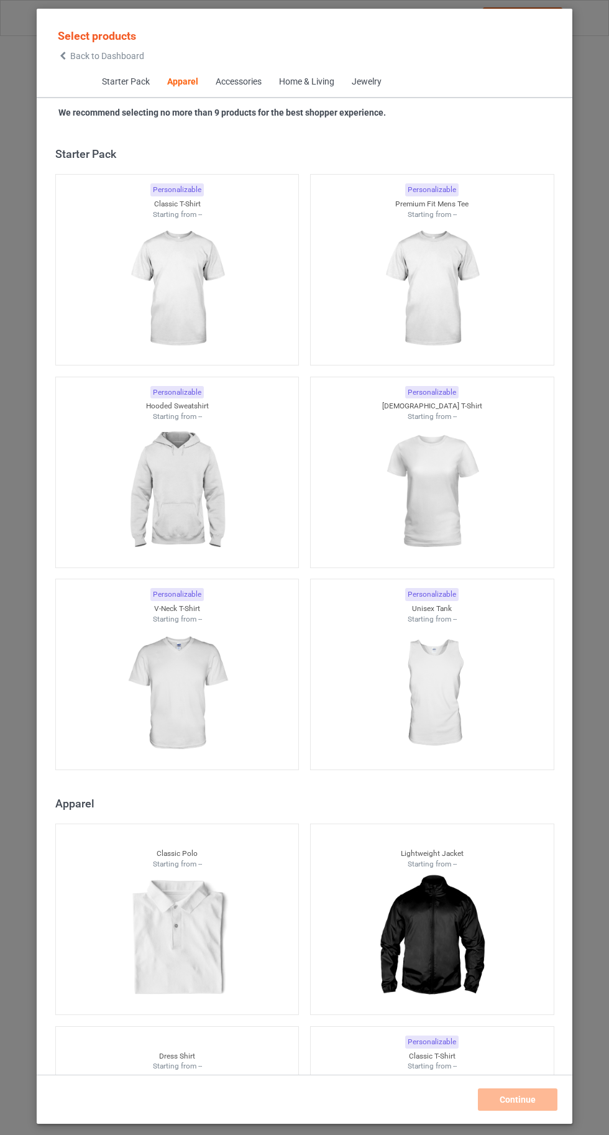
scroll to position [665, 0]
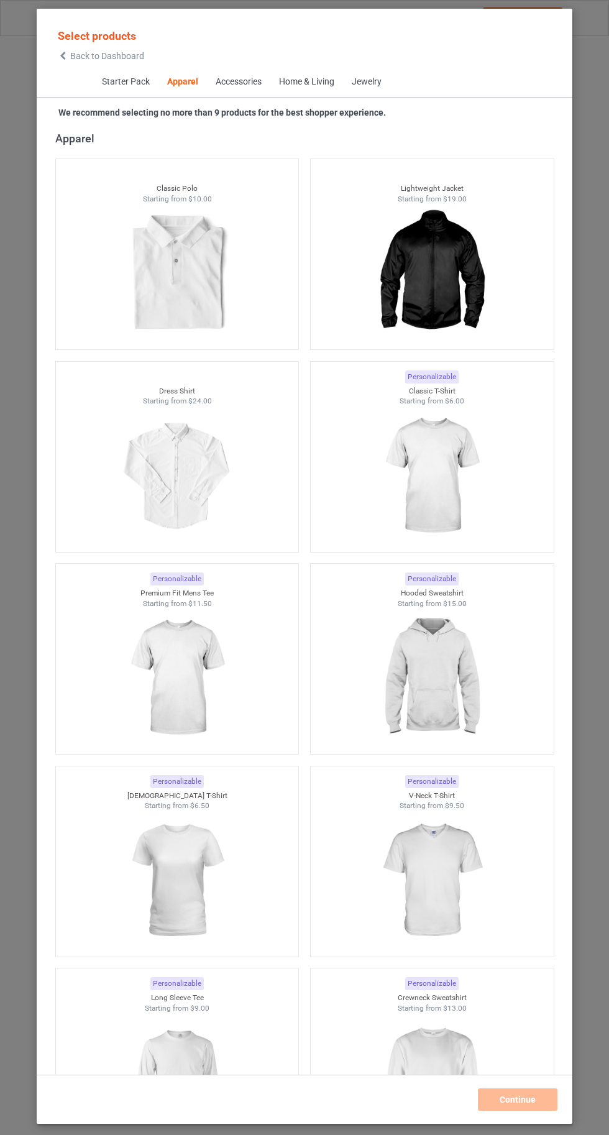
click at [434, 459] on img at bounding box center [431, 475] width 111 height 139
click at [413, 680] on img at bounding box center [431, 677] width 111 height 139
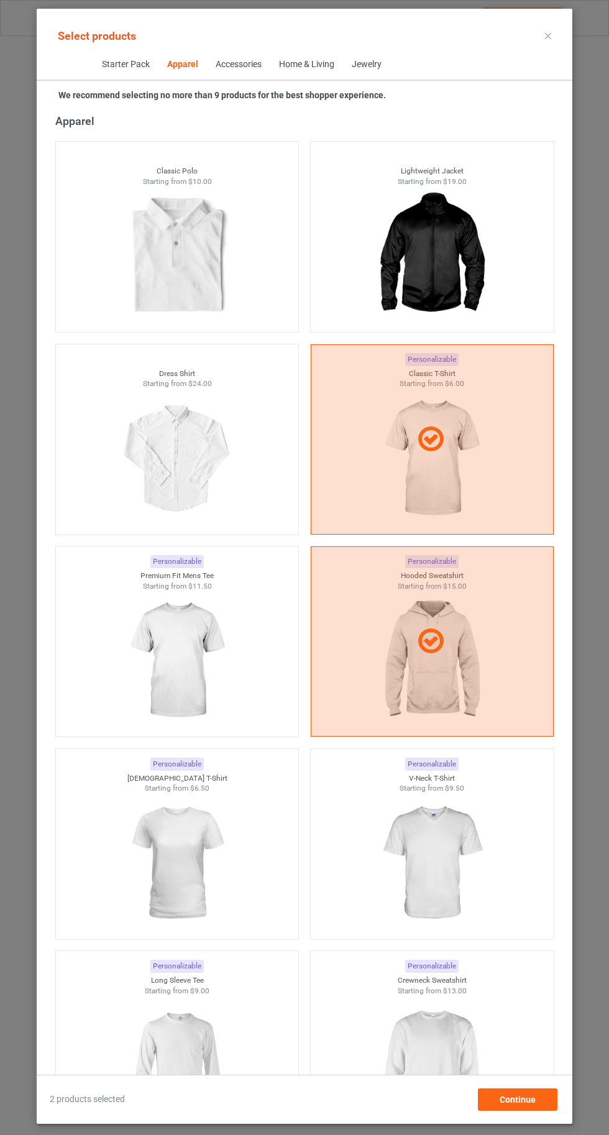
click at [465, 1093] on img at bounding box center [431, 1064] width 111 height 139
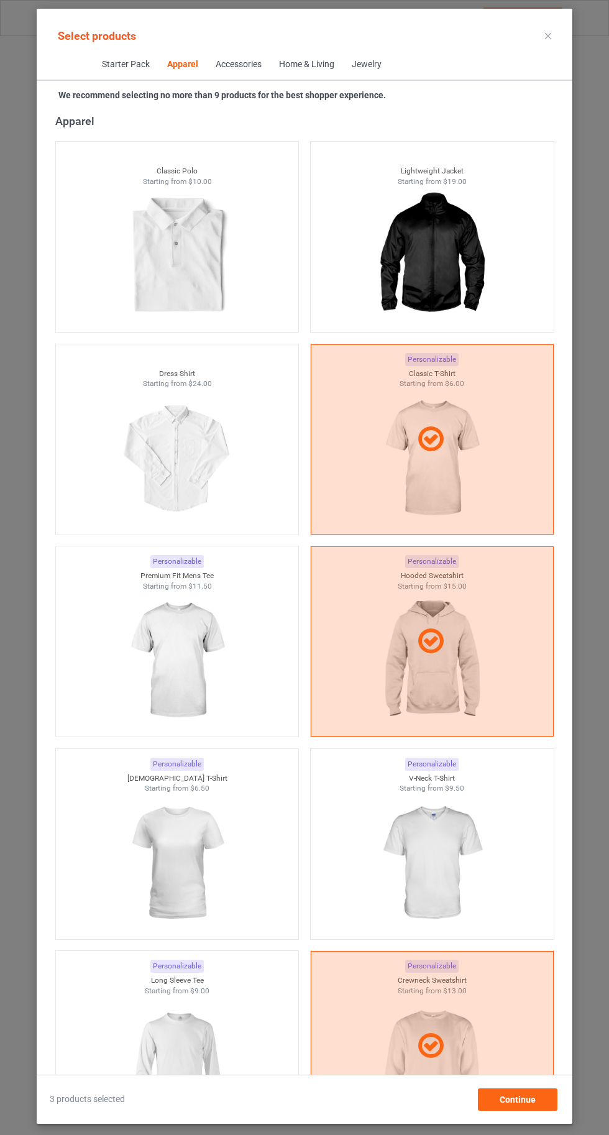
click at [193, 1076] on img at bounding box center [176, 1064] width 111 height 139
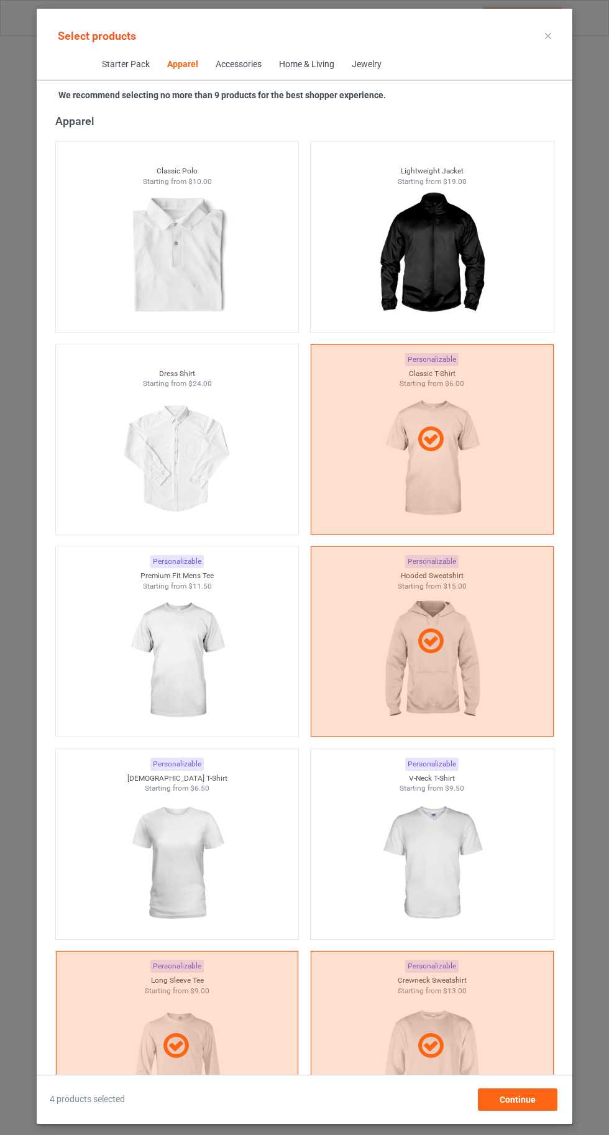
click at [441, 895] on img at bounding box center [431, 863] width 111 height 139
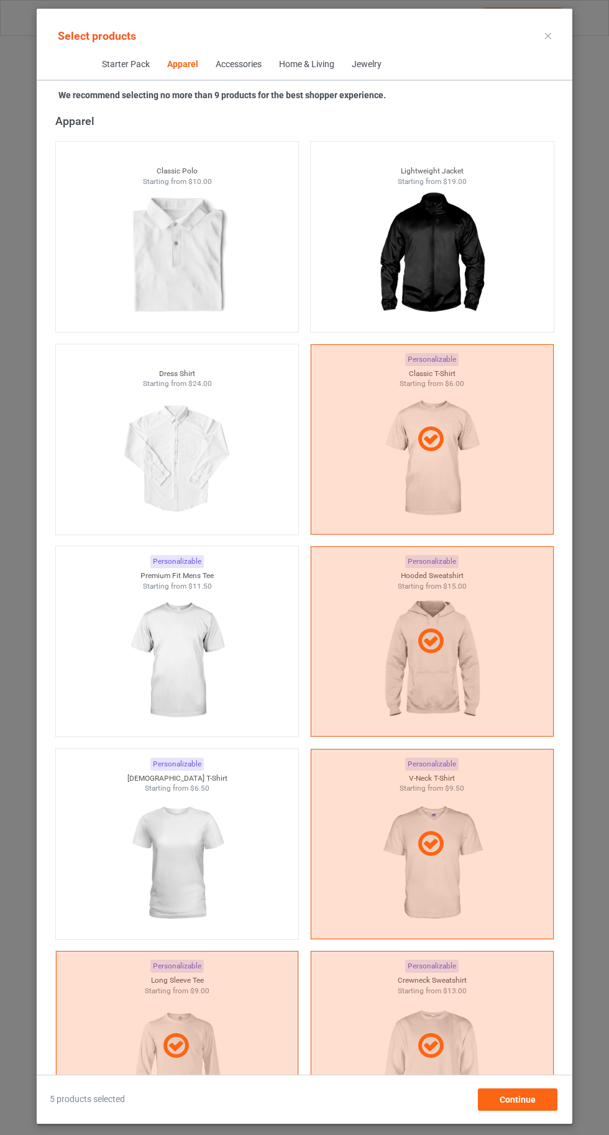
click at [155, 859] on img at bounding box center [176, 863] width 111 height 139
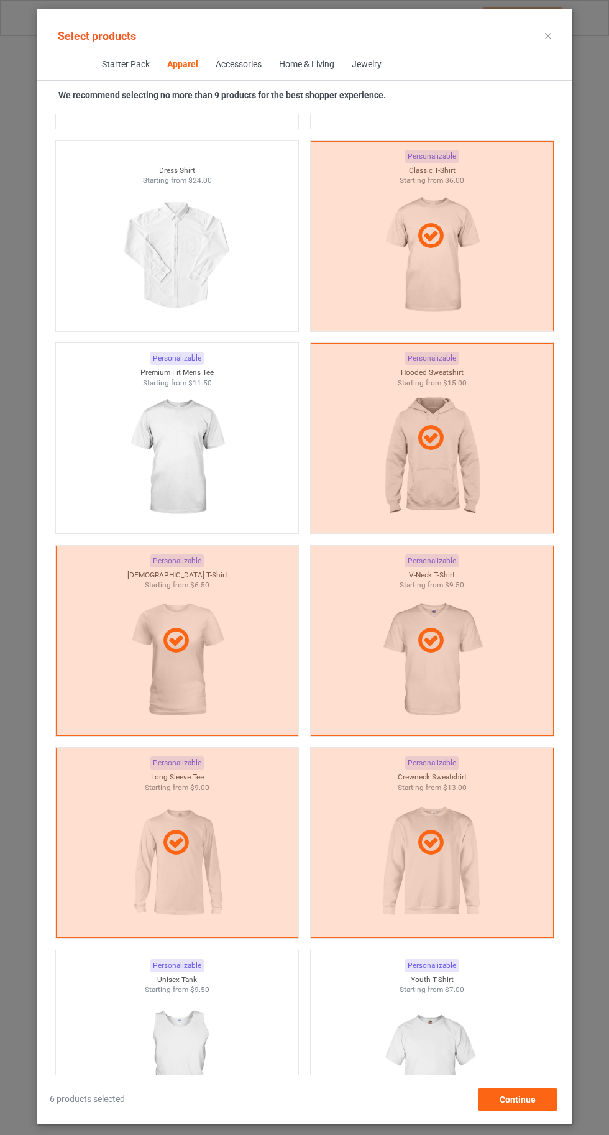
scroll to position [886, 0]
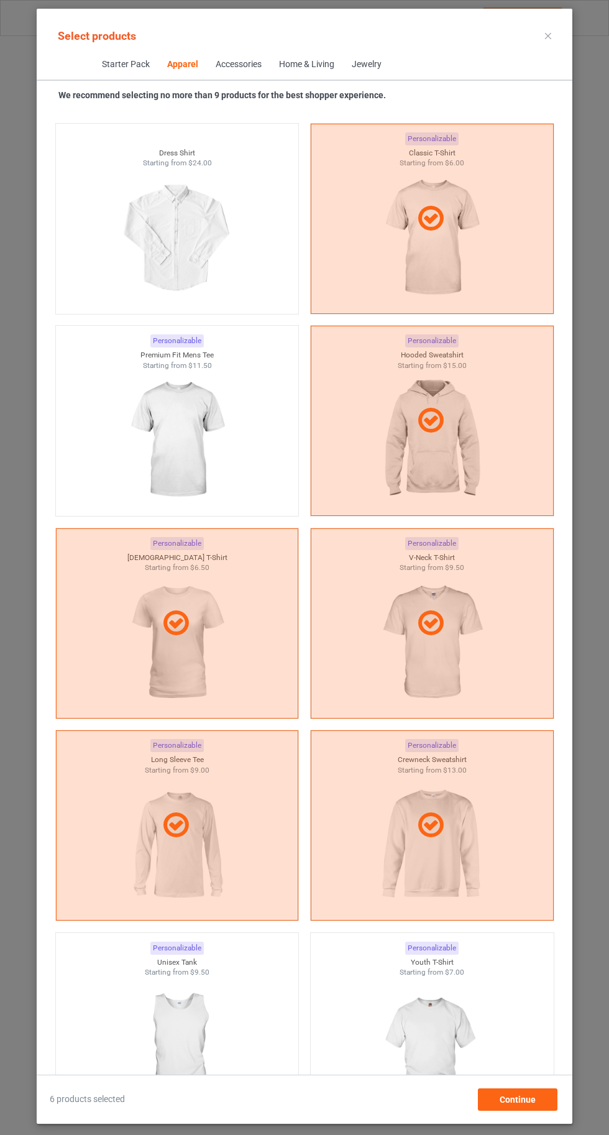
click at [142, 446] on img at bounding box center [176, 439] width 111 height 139
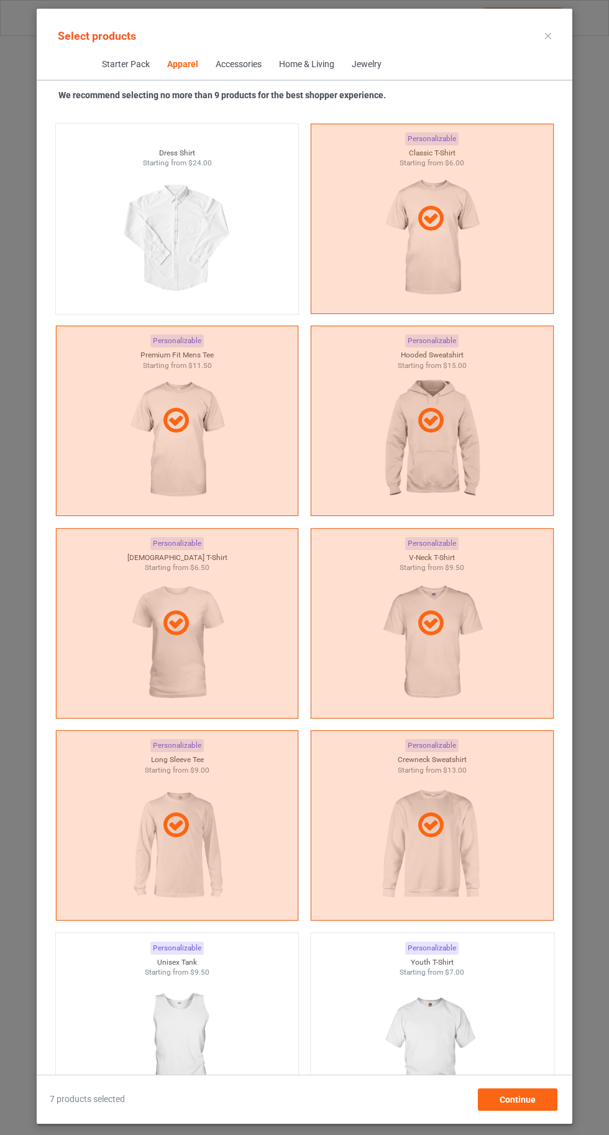
click at [439, 1046] on img at bounding box center [431, 1046] width 111 height 139
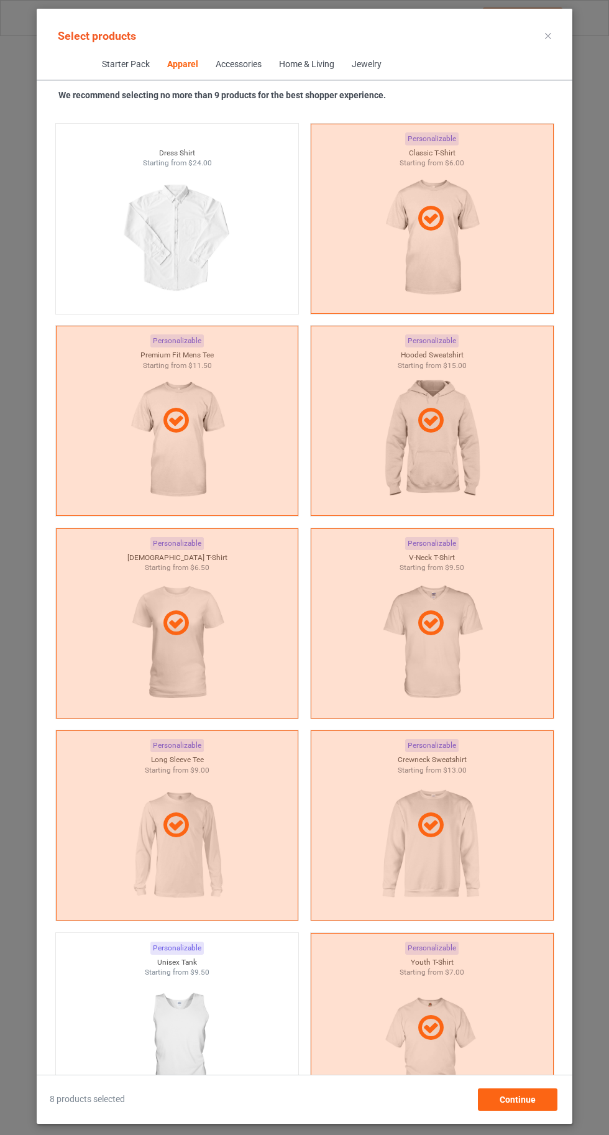
click at [226, 1023] on img at bounding box center [176, 1046] width 111 height 139
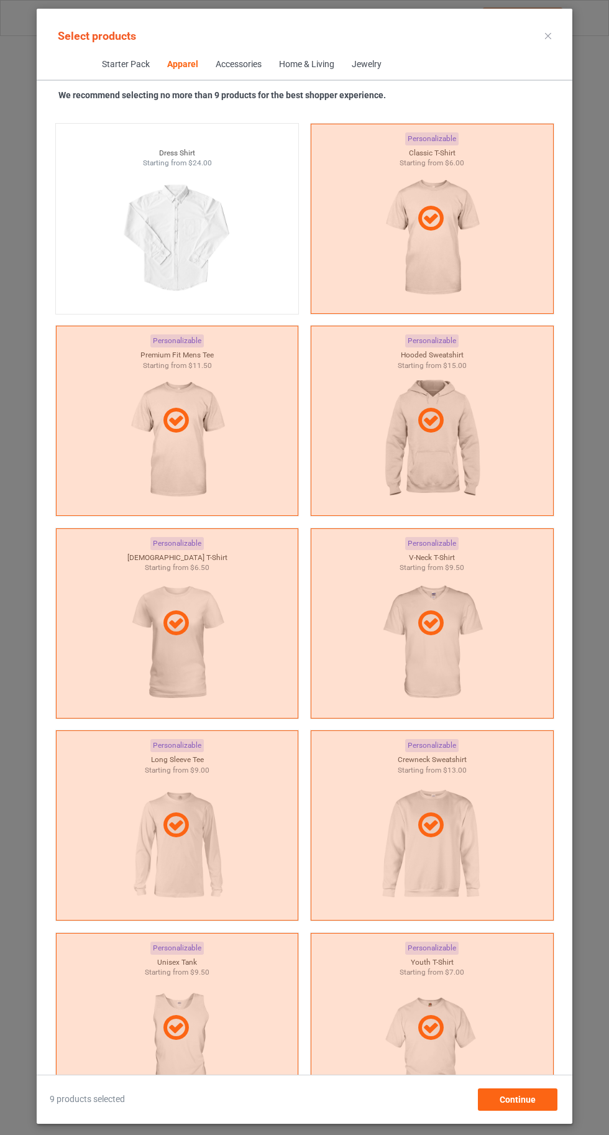
click at [548, 35] on icon at bounding box center [548, 36] width 6 height 6
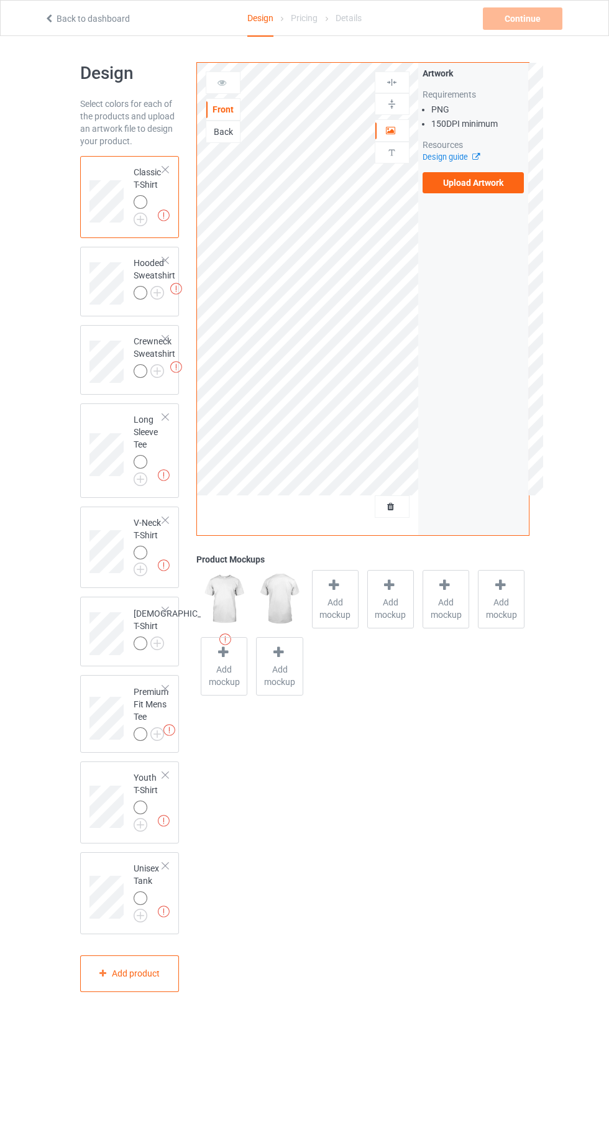
click at [0, 0] on img at bounding box center [0, 0] width 0 height 0
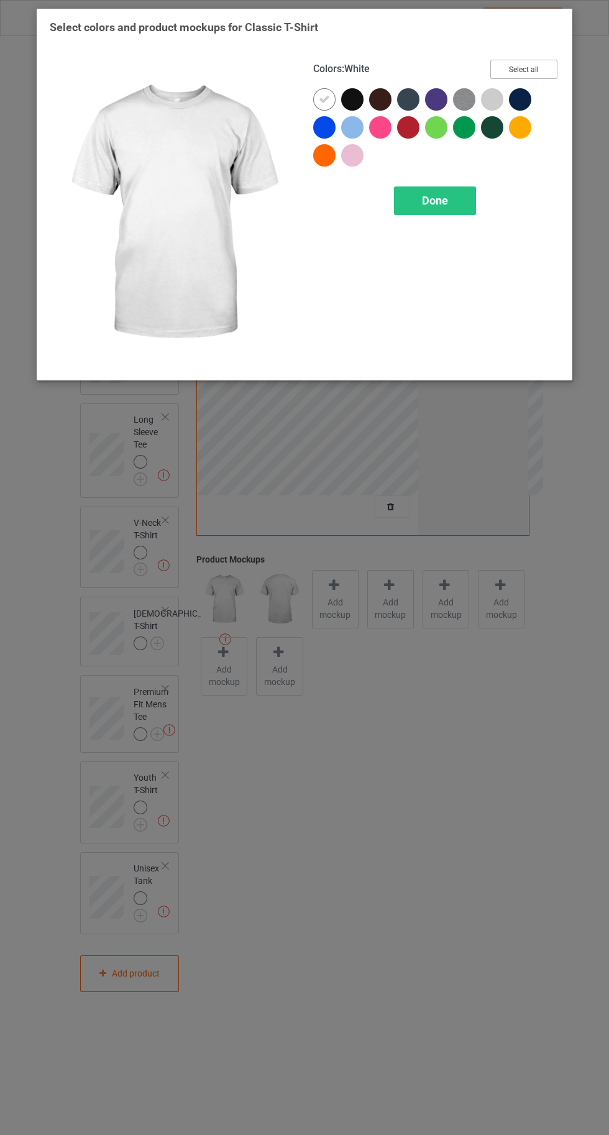
click at [526, 63] on button "Select all" at bounding box center [523, 69] width 67 height 19
click at [323, 99] on icon at bounding box center [324, 99] width 11 height 11
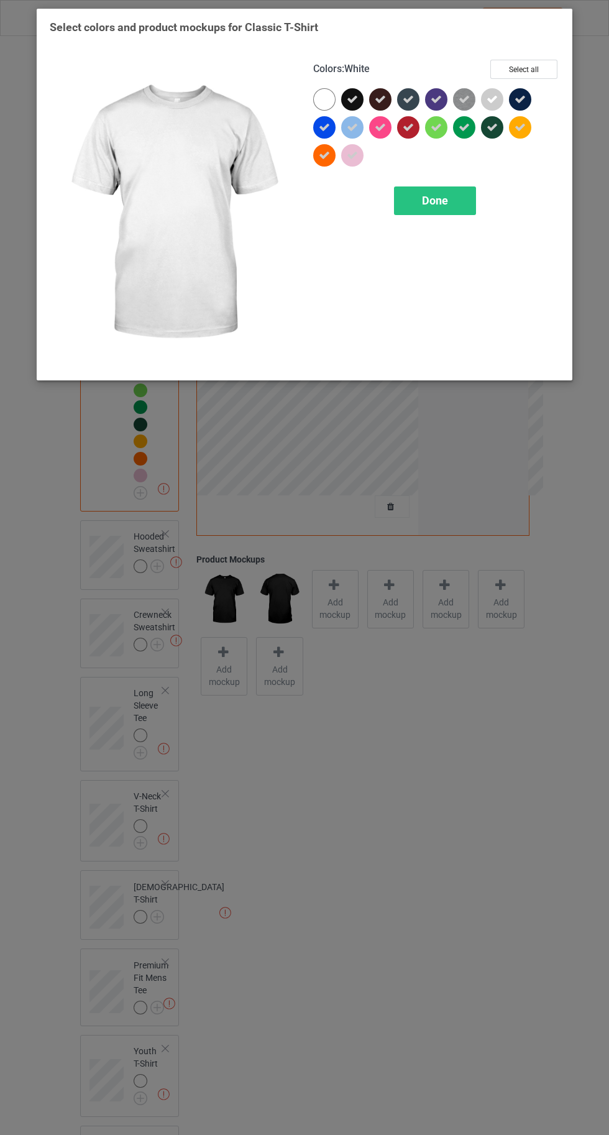
click at [324, 127] on icon at bounding box center [324, 127] width 11 height 11
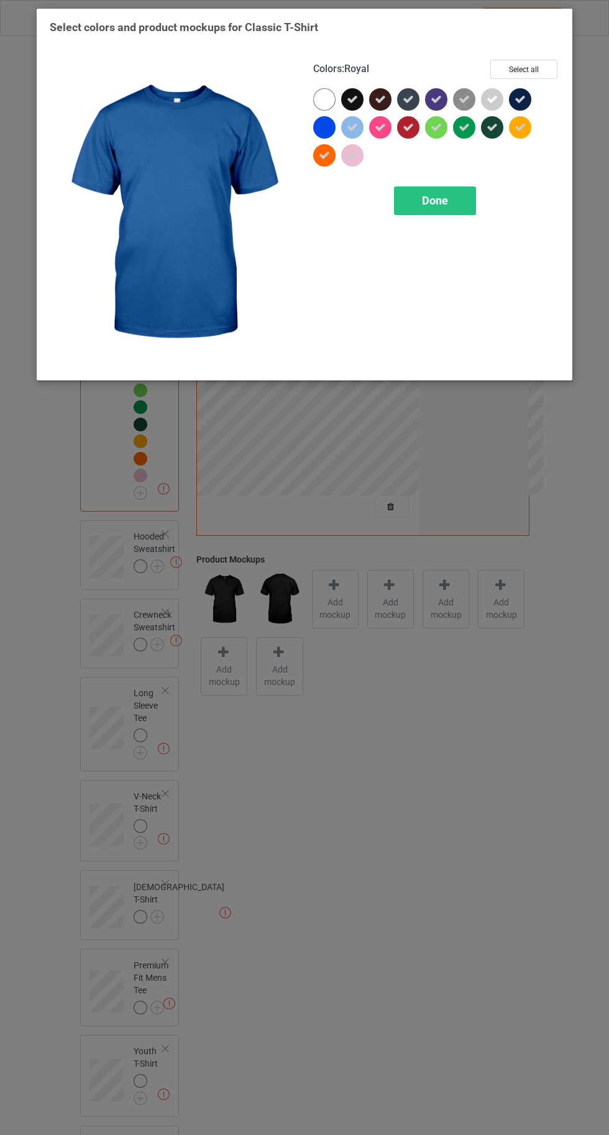
click at [444, 208] on div "Done" at bounding box center [435, 200] width 82 height 29
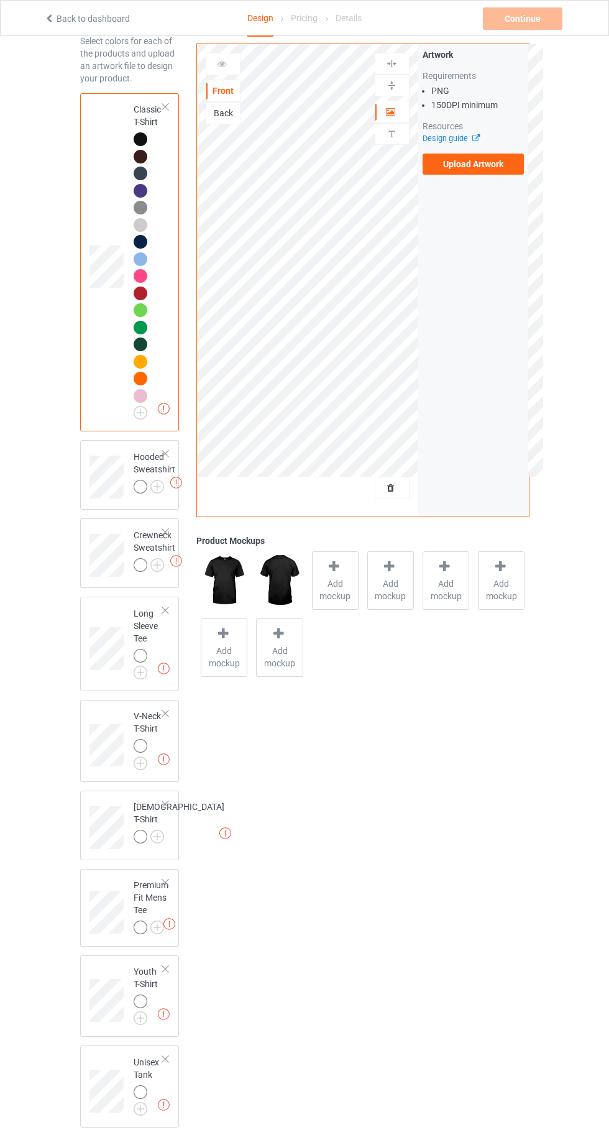
scroll to position [63, 0]
click at [0, 0] on img at bounding box center [0, 0] width 0 height 0
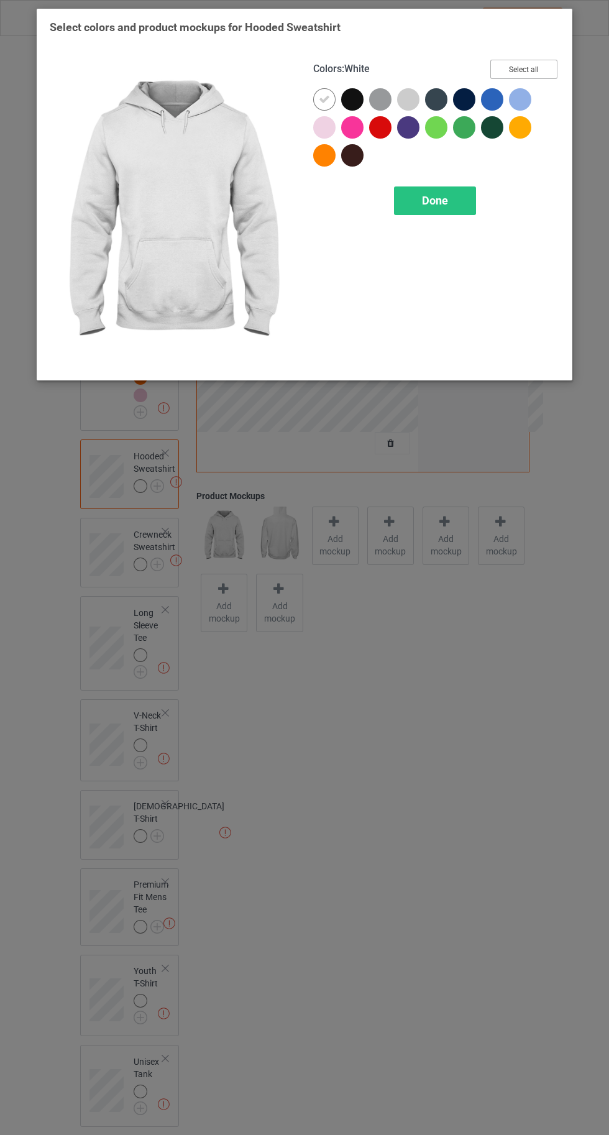
click at [523, 69] on button "Select all" at bounding box center [523, 69] width 67 height 19
click at [324, 99] on icon at bounding box center [324, 99] width 11 height 11
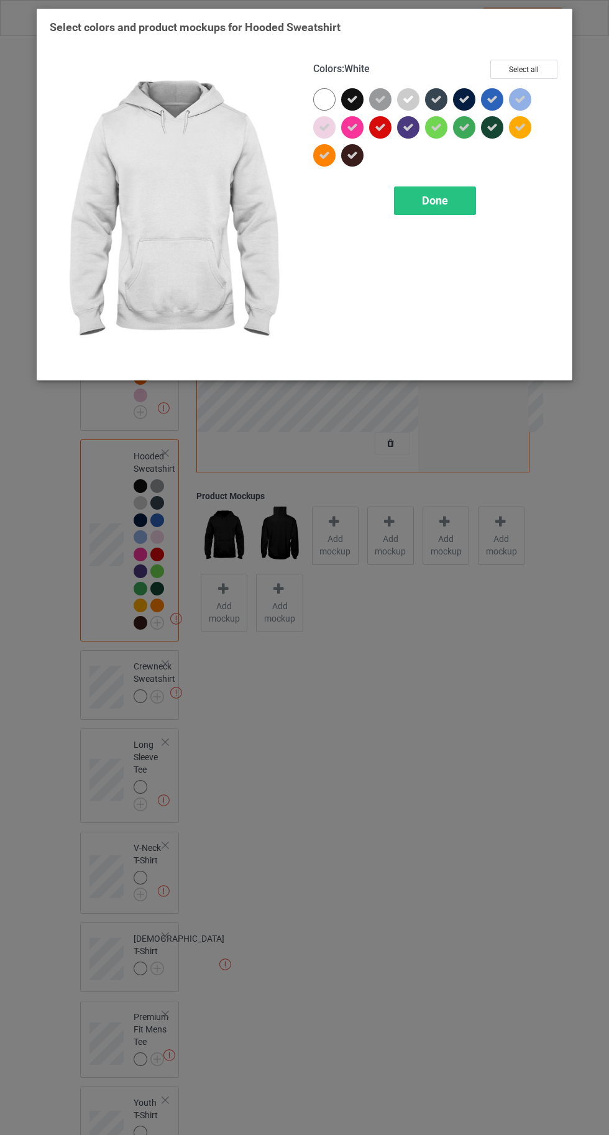
click at [494, 98] on icon at bounding box center [492, 99] width 11 height 11
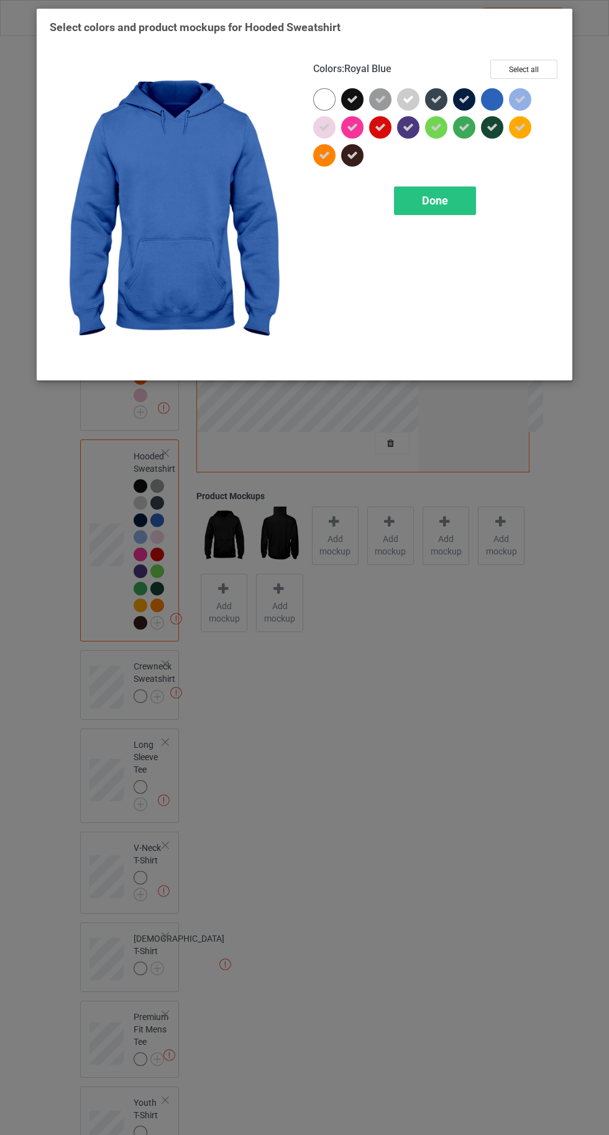
click at [441, 209] on div "Done" at bounding box center [435, 200] width 82 height 29
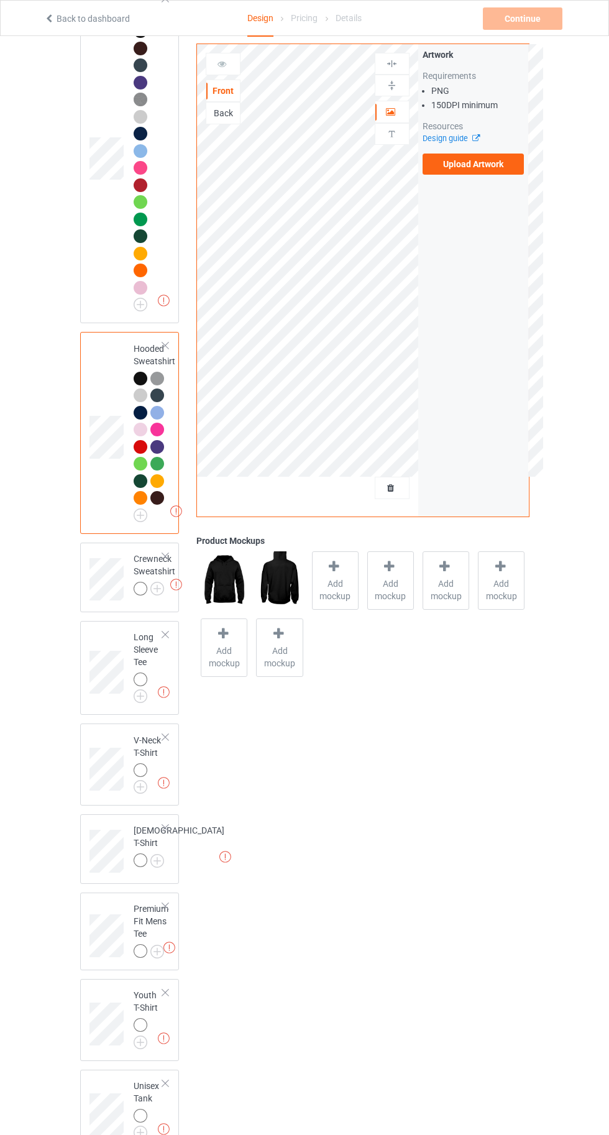
scroll to position [196, 0]
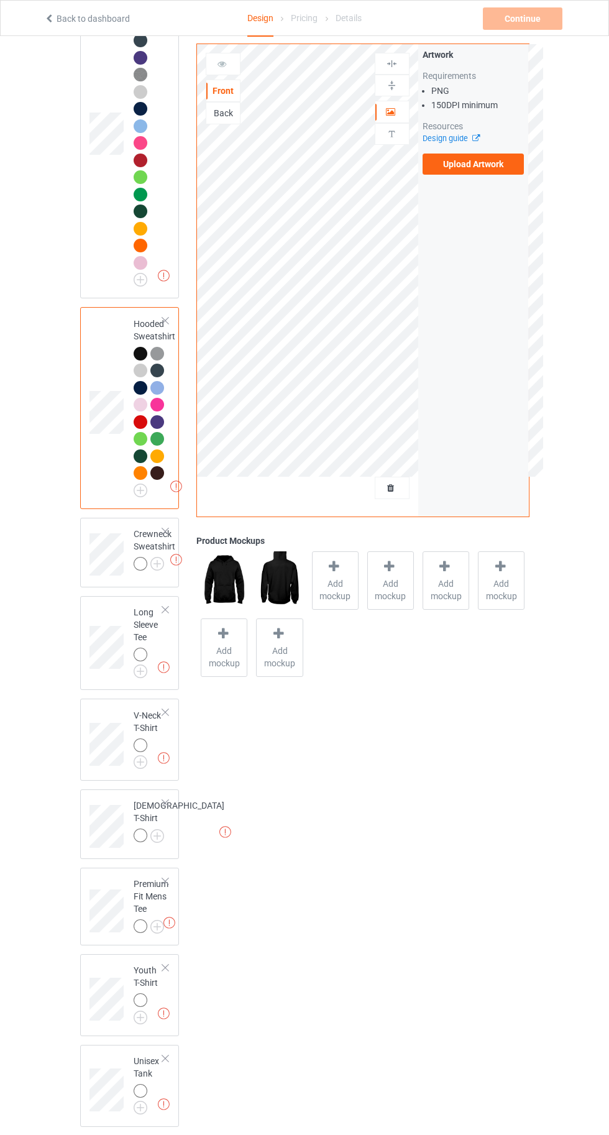
click at [0, 0] on img at bounding box center [0, 0] width 0 height 0
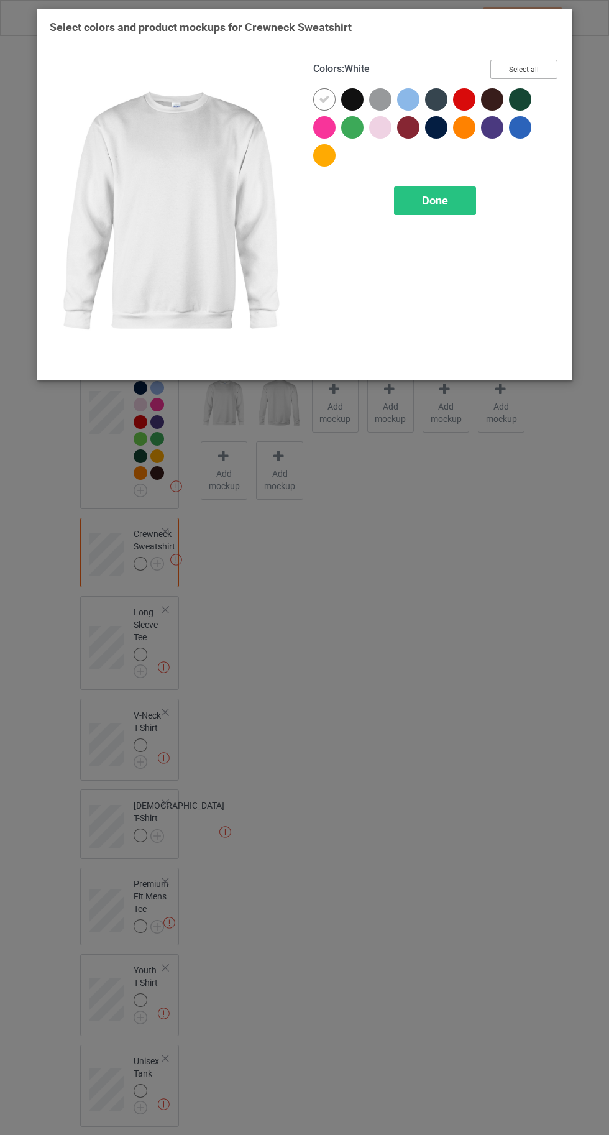
click at [534, 65] on button "Select all" at bounding box center [523, 69] width 67 height 19
click at [317, 95] on div at bounding box center [324, 99] width 22 height 22
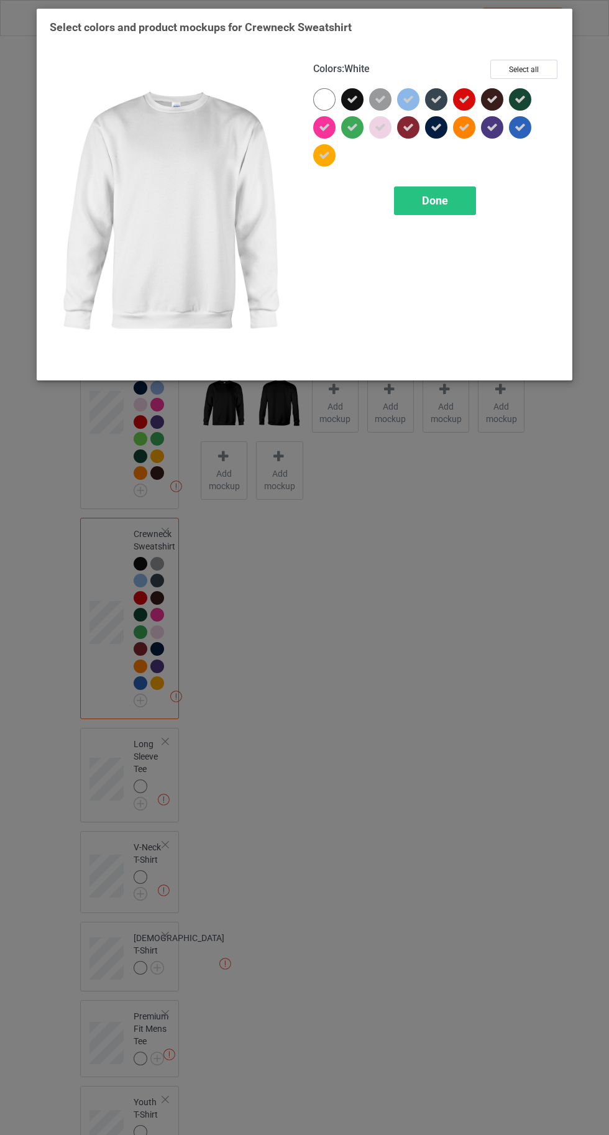
click at [534, 142] on div at bounding box center [523, 130] width 28 height 28
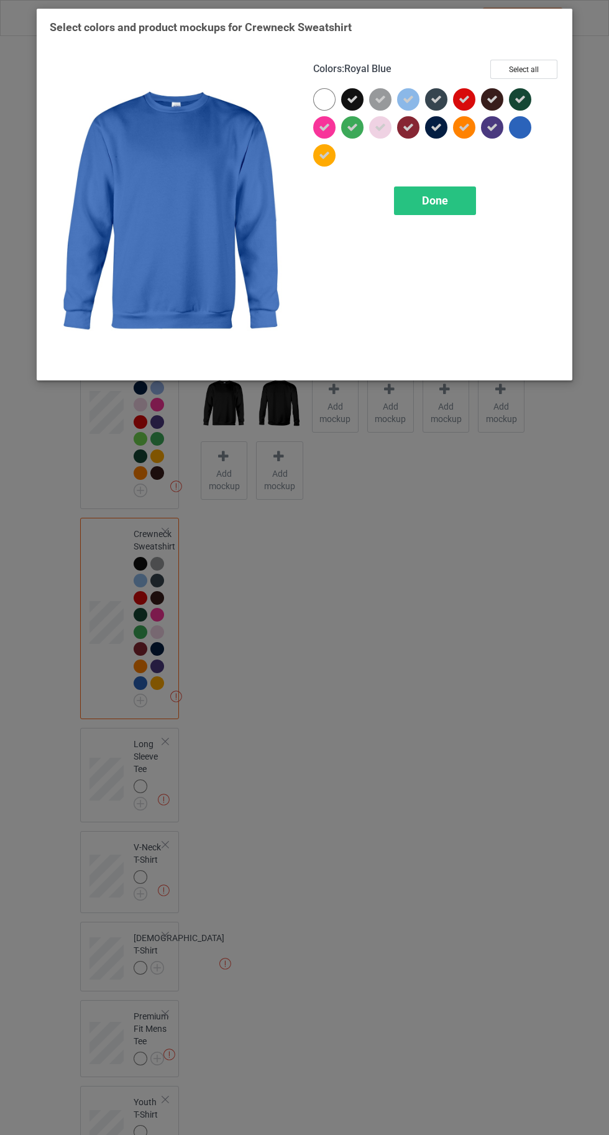
click at [451, 204] on div "Done" at bounding box center [435, 200] width 82 height 29
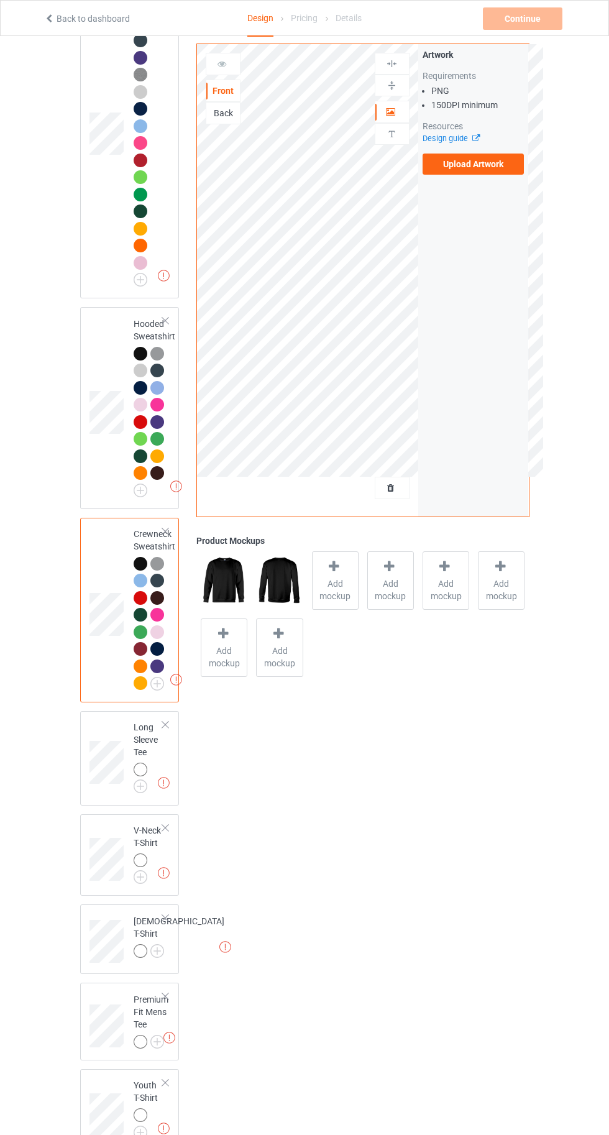
scroll to position [311, 0]
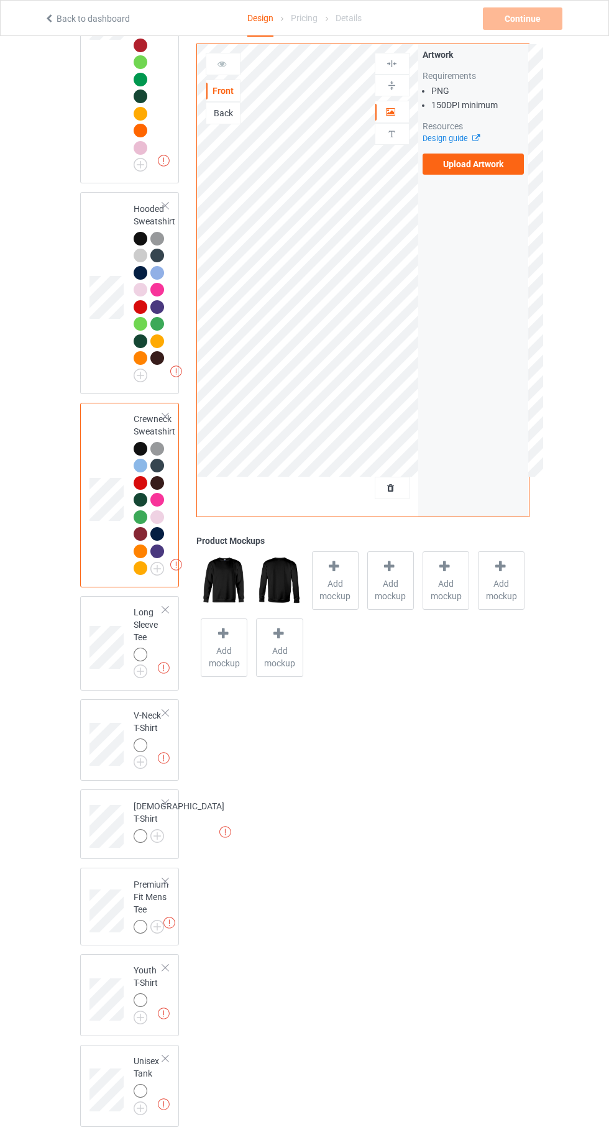
click at [0, 0] on img at bounding box center [0, 0] width 0 height 0
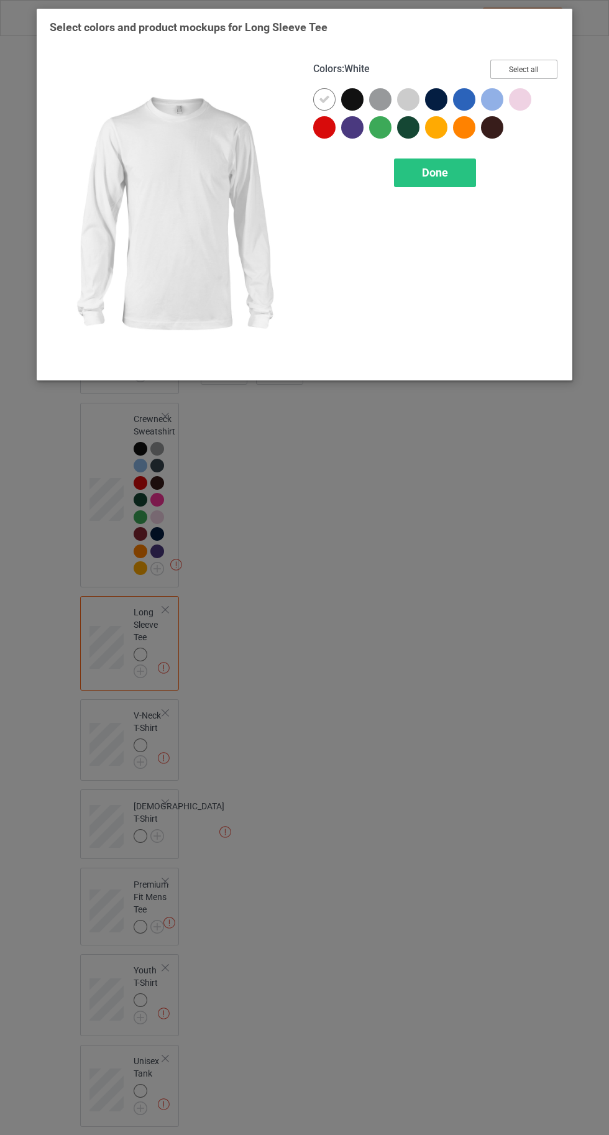
click at [523, 65] on button "Select all" at bounding box center [523, 69] width 67 height 19
click at [314, 96] on div at bounding box center [324, 99] width 22 height 22
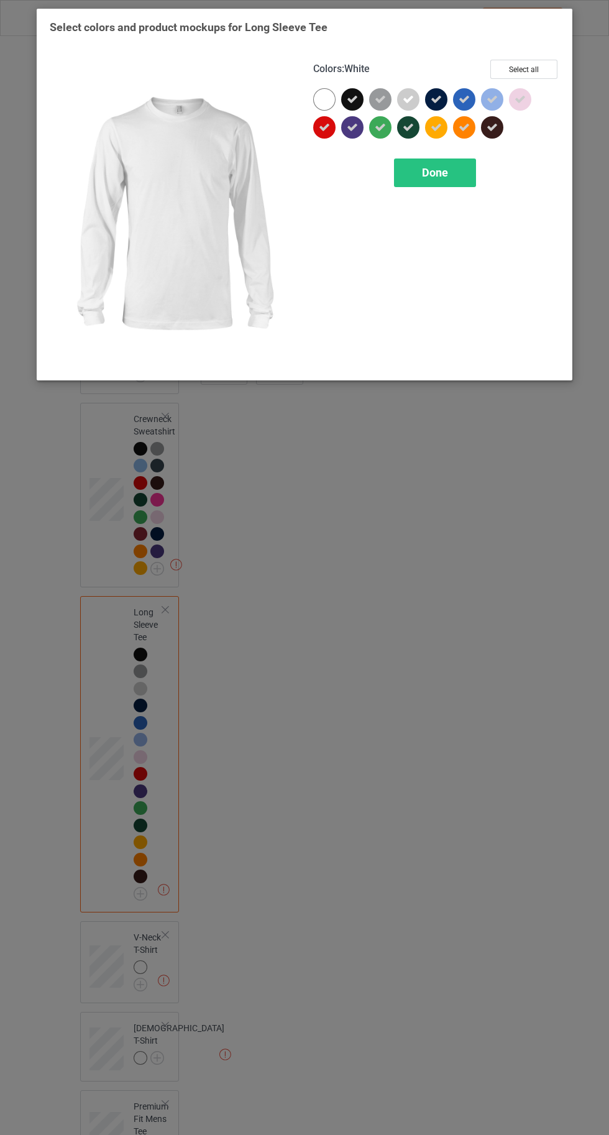
click at [447, 180] on div "Done" at bounding box center [435, 172] width 82 height 29
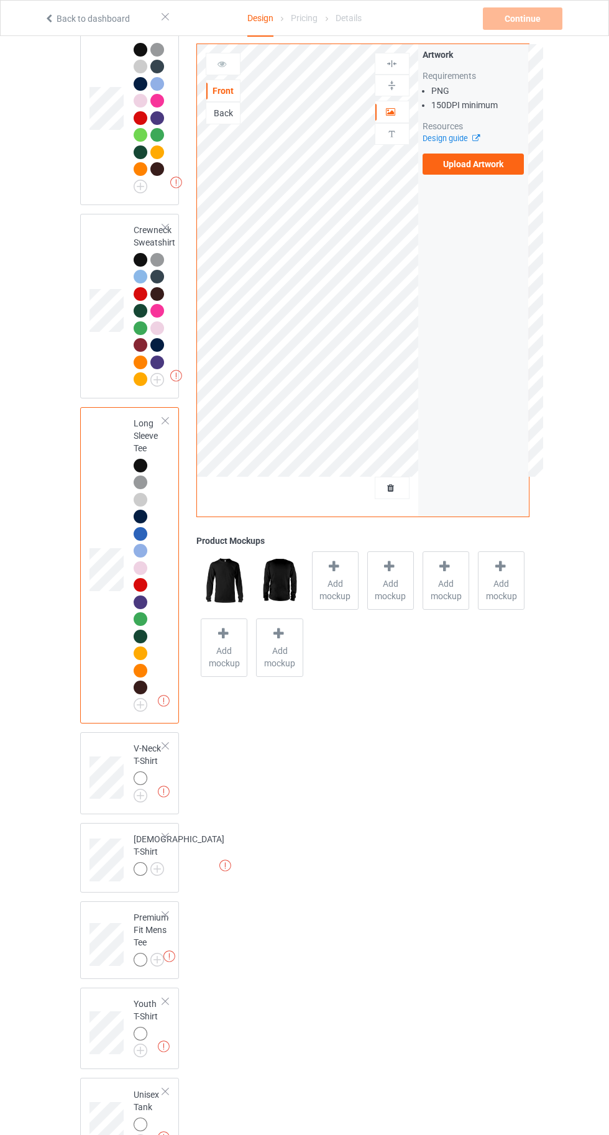
scroll to position [533, 0]
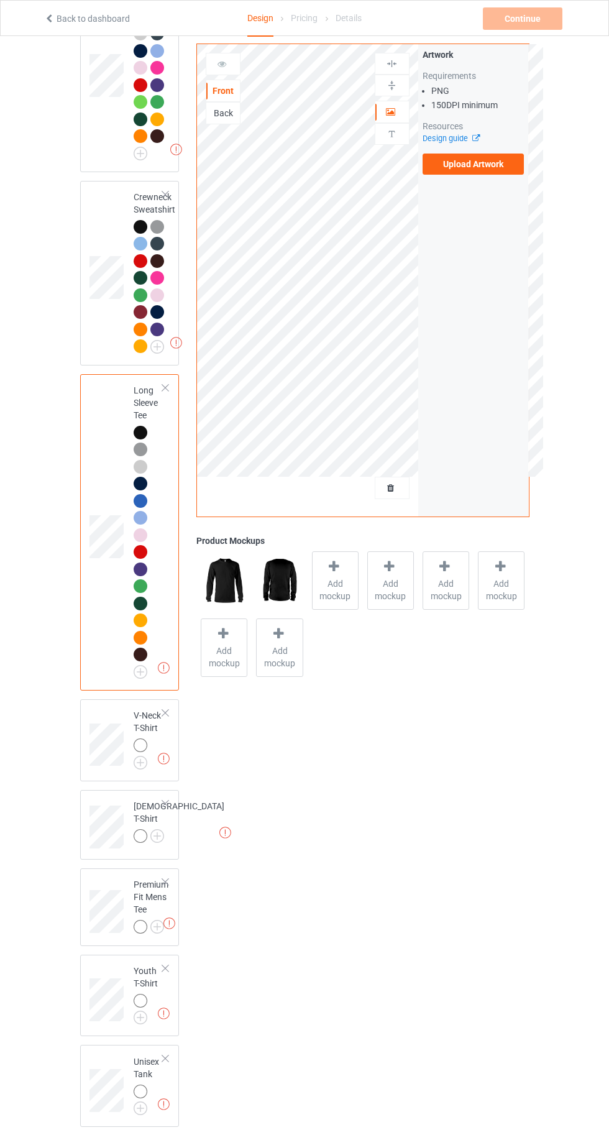
click at [0, 0] on img at bounding box center [0, 0] width 0 height 0
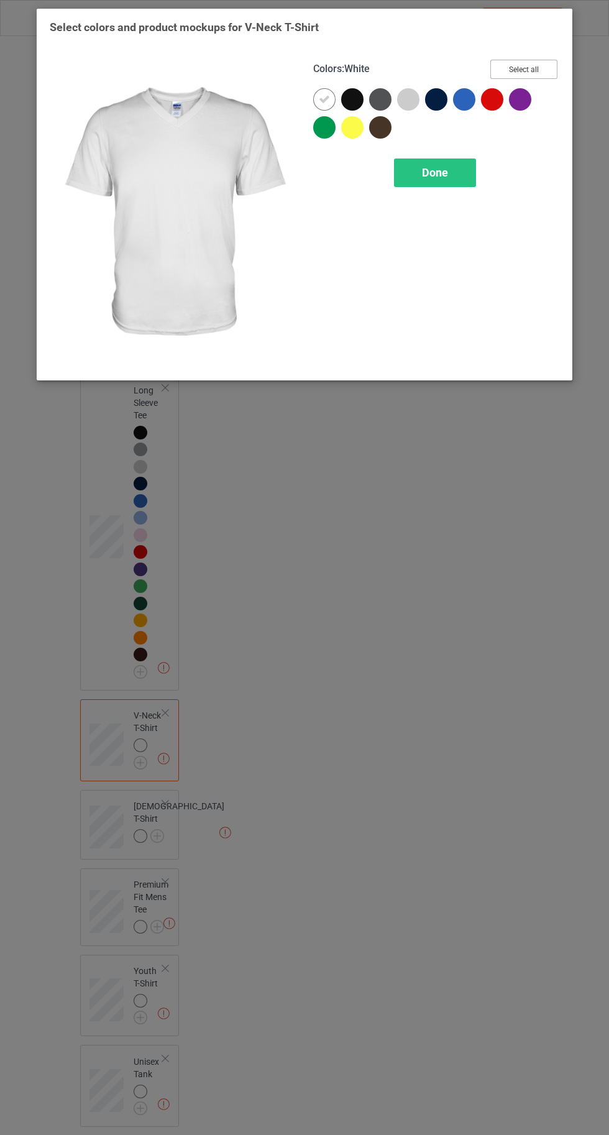
click at [542, 60] on button "Select all" at bounding box center [523, 69] width 67 height 19
click at [323, 99] on icon at bounding box center [324, 99] width 11 height 11
click at [442, 173] on span "Done" at bounding box center [435, 172] width 26 height 13
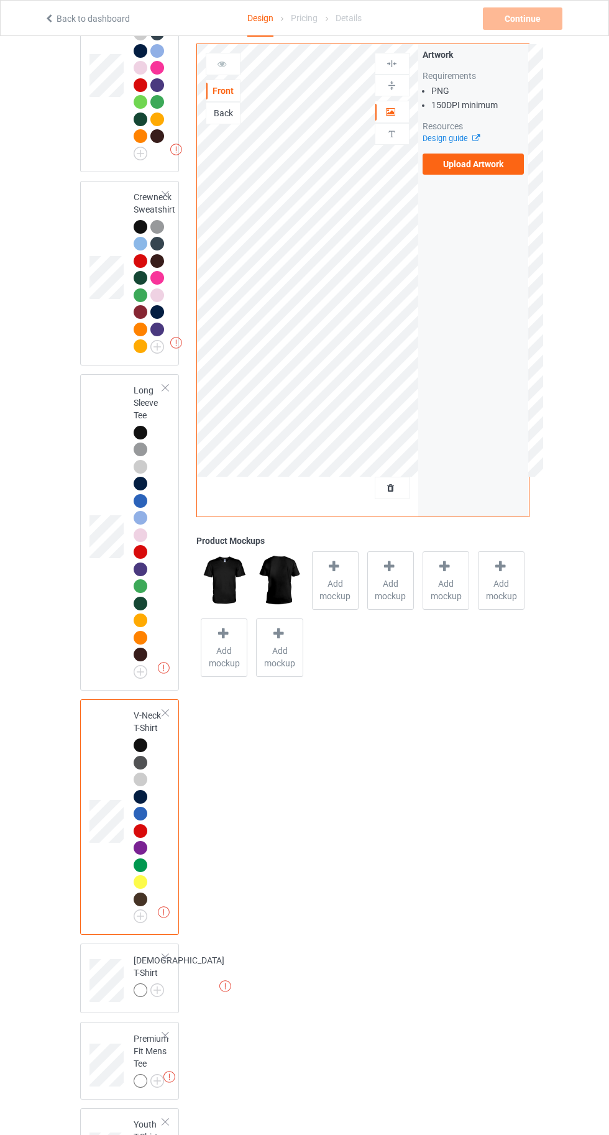
scroll to position [687, 0]
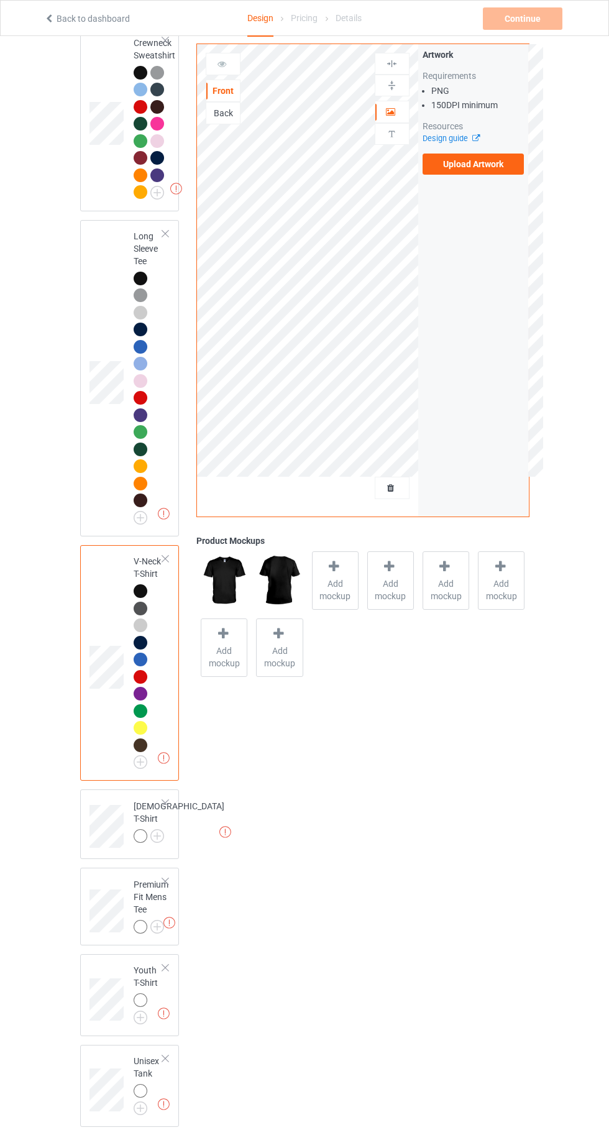
click at [0, 0] on img at bounding box center [0, 0] width 0 height 0
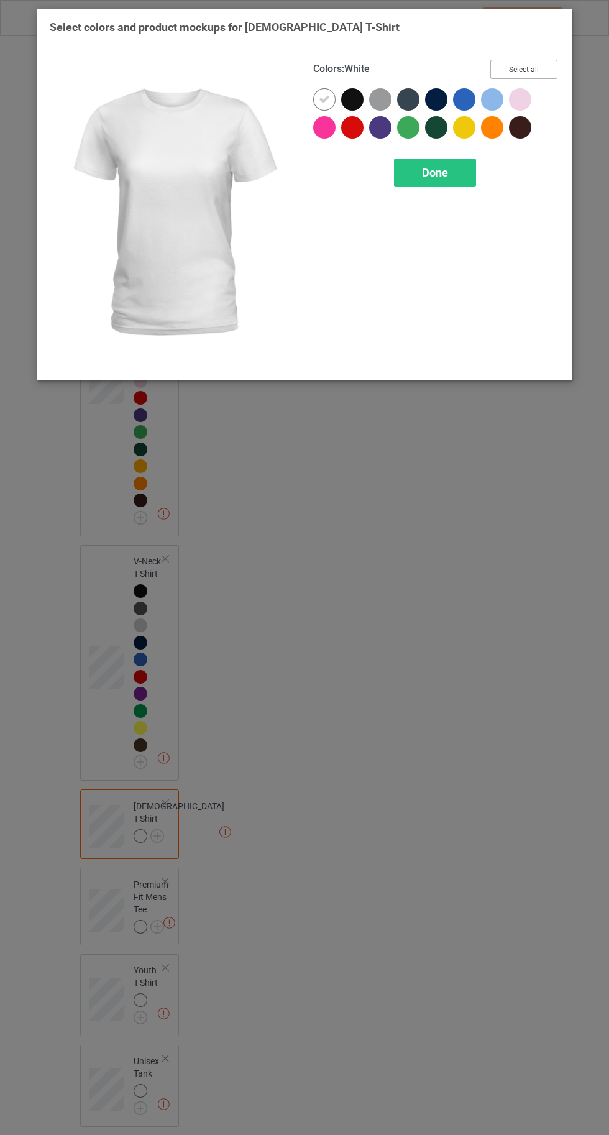
click at [531, 65] on button "Select all" at bounding box center [523, 69] width 67 height 19
click at [318, 100] on div at bounding box center [324, 99] width 22 height 22
click at [464, 99] on icon at bounding box center [464, 99] width 11 height 11
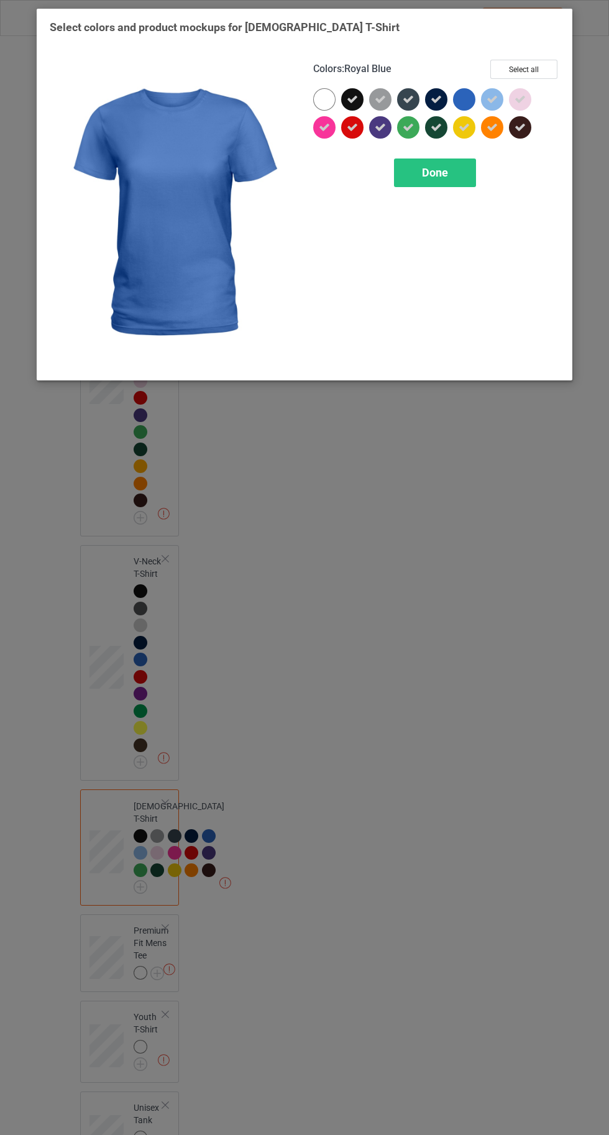
click at [495, 98] on icon at bounding box center [492, 99] width 11 height 11
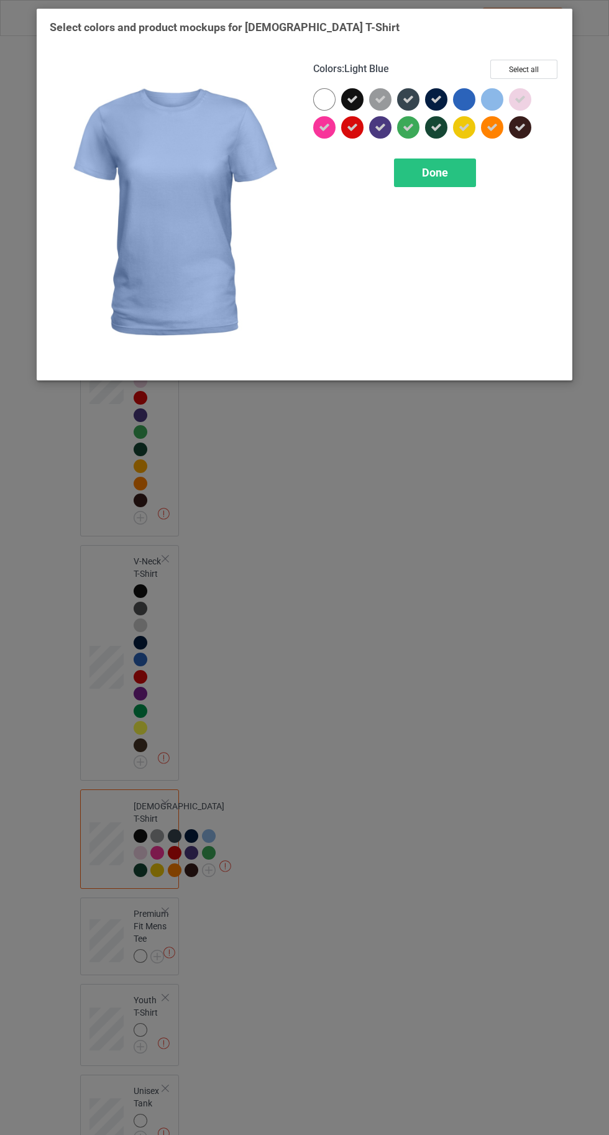
click at [439, 172] on span "Done" at bounding box center [435, 172] width 26 height 13
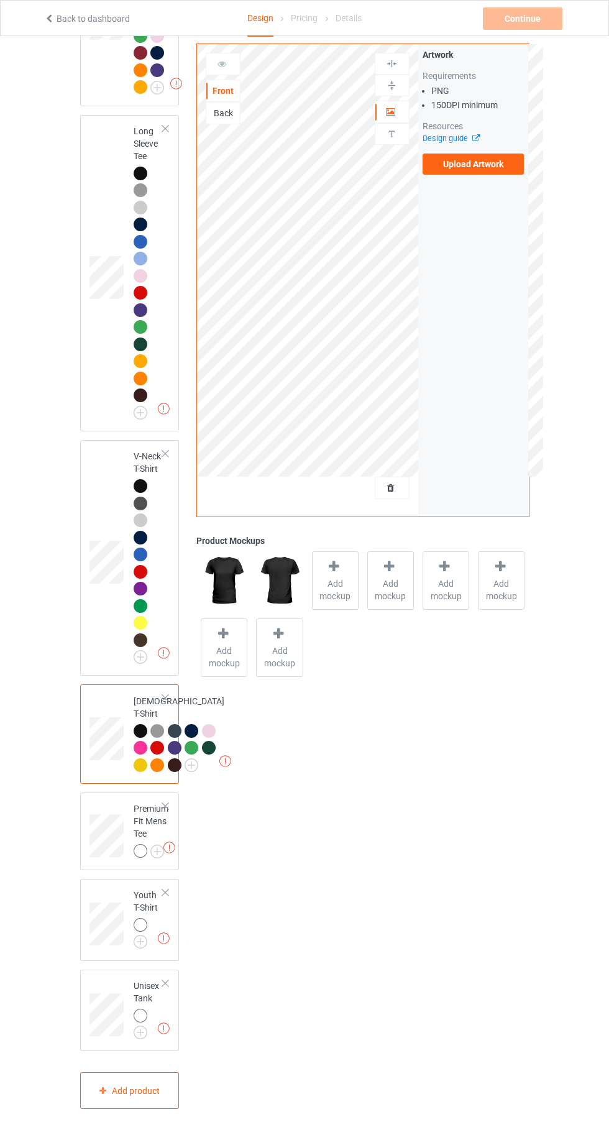
scroll to position [892, 0]
click at [0, 0] on img at bounding box center [0, 0] width 0 height 0
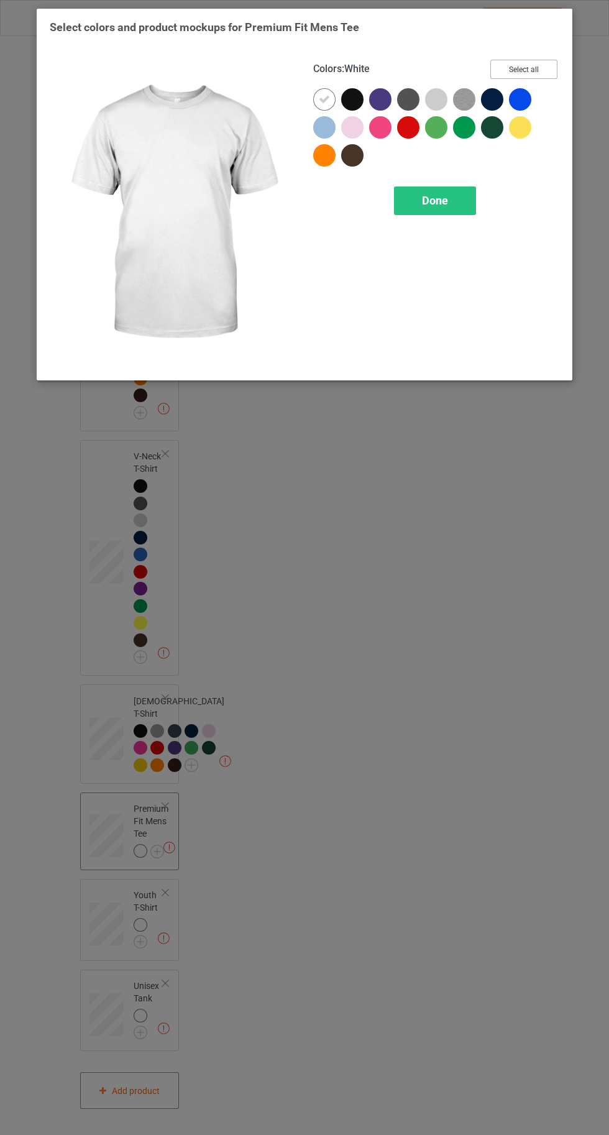
click at [523, 65] on button "Select all" at bounding box center [523, 69] width 67 height 19
click at [319, 92] on div at bounding box center [324, 99] width 22 height 22
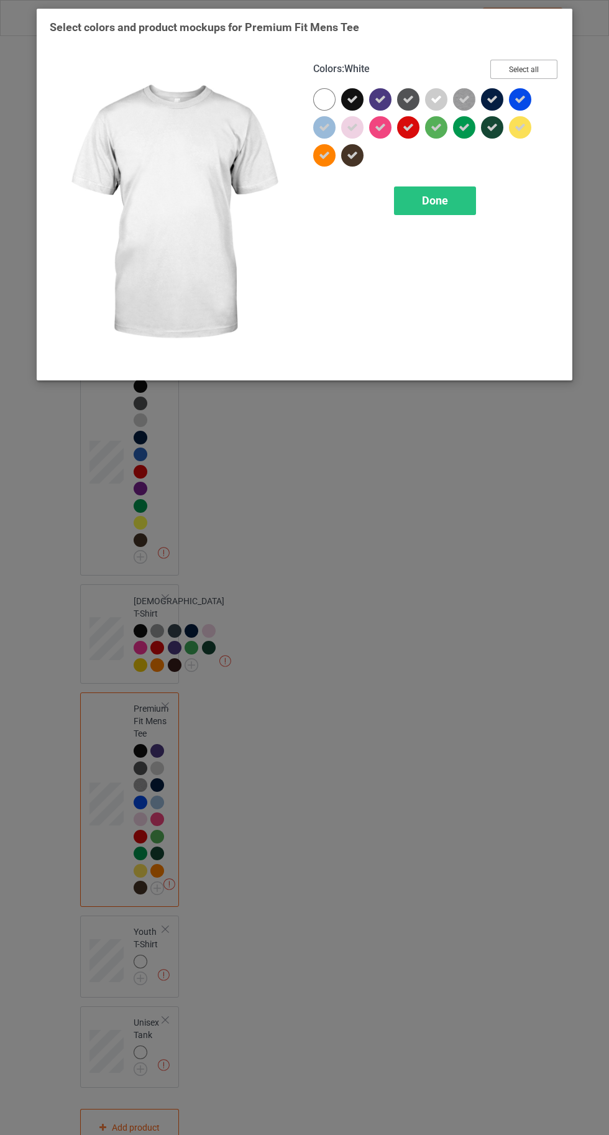
click at [534, 75] on button "Select all" at bounding box center [523, 69] width 67 height 19
click at [455, 190] on div "Done" at bounding box center [435, 200] width 82 height 29
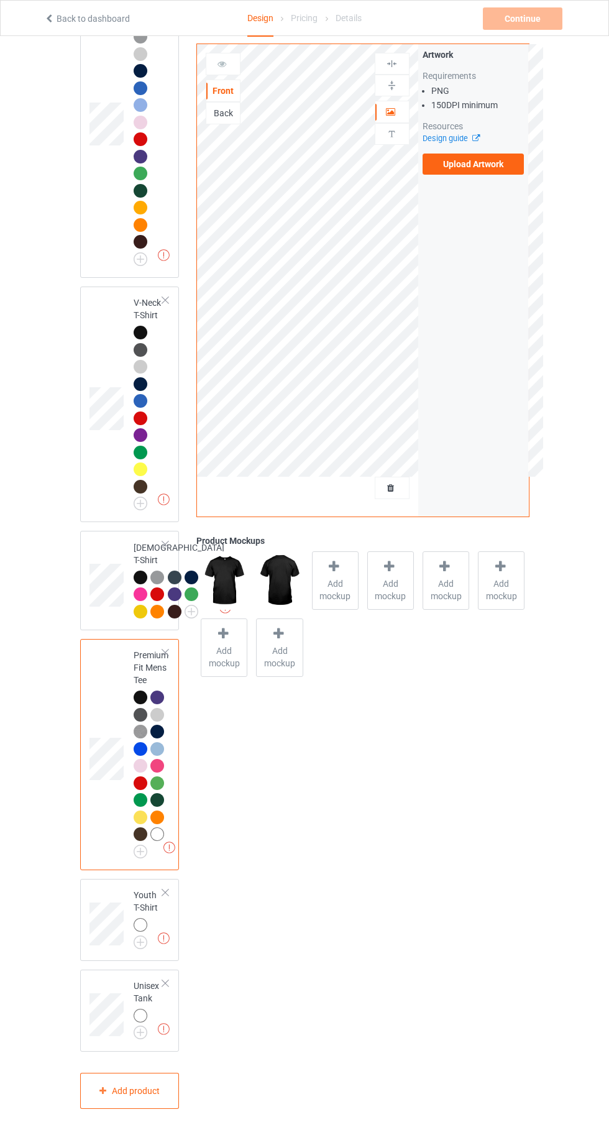
scroll to position [1045, 0]
click at [0, 0] on img at bounding box center [0, 0] width 0 height 0
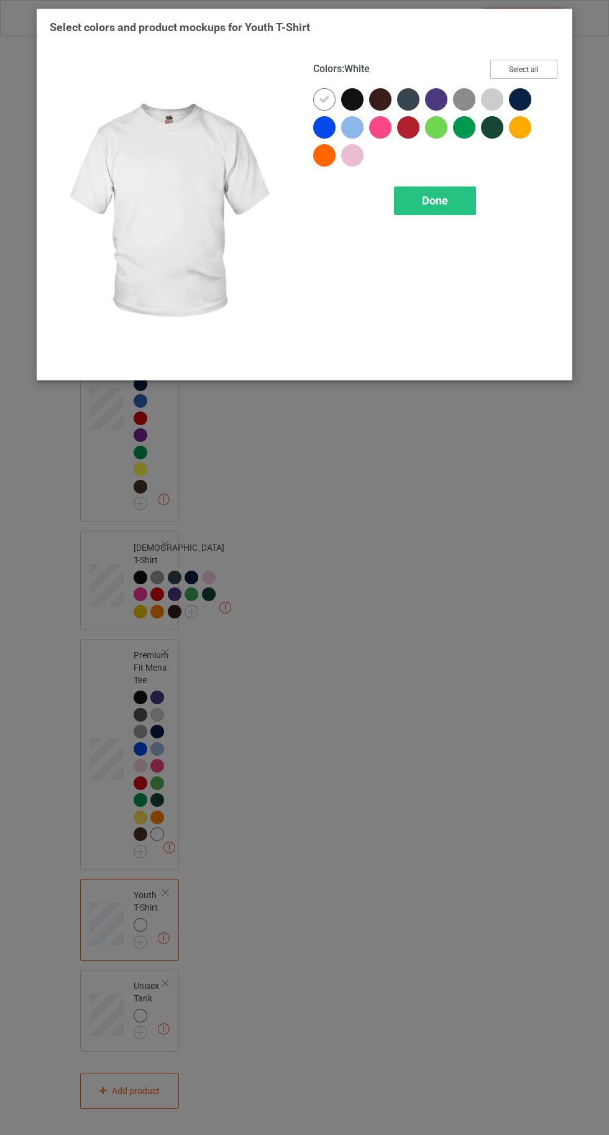
click at [522, 70] on button "Select all" at bounding box center [523, 69] width 67 height 19
click at [323, 99] on icon at bounding box center [324, 99] width 11 height 11
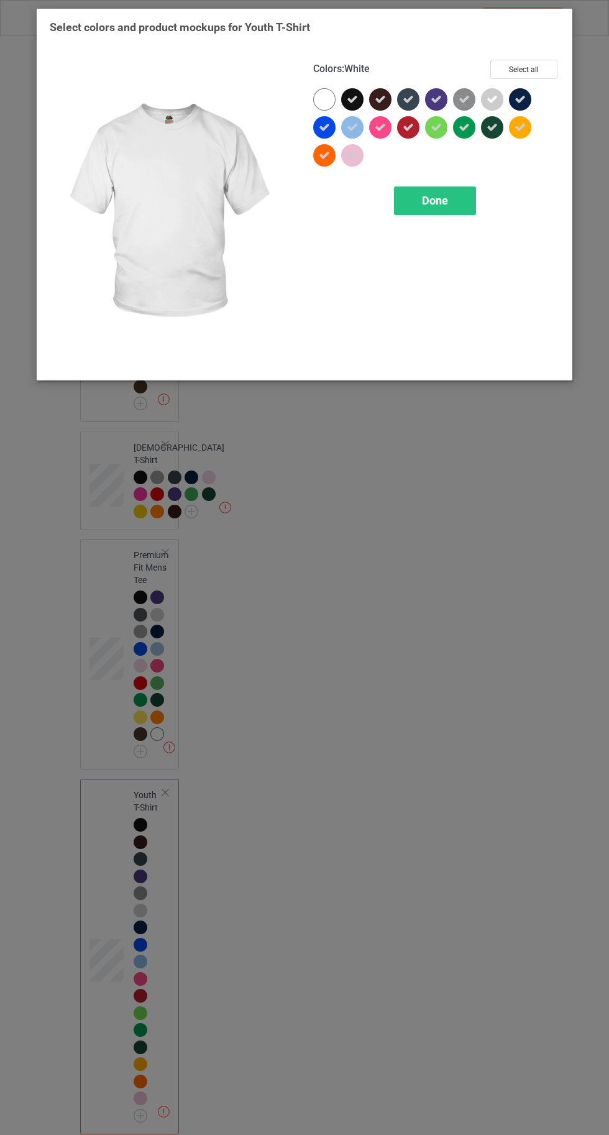
click at [437, 208] on div "Done" at bounding box center [435, 200] width 82 height 29
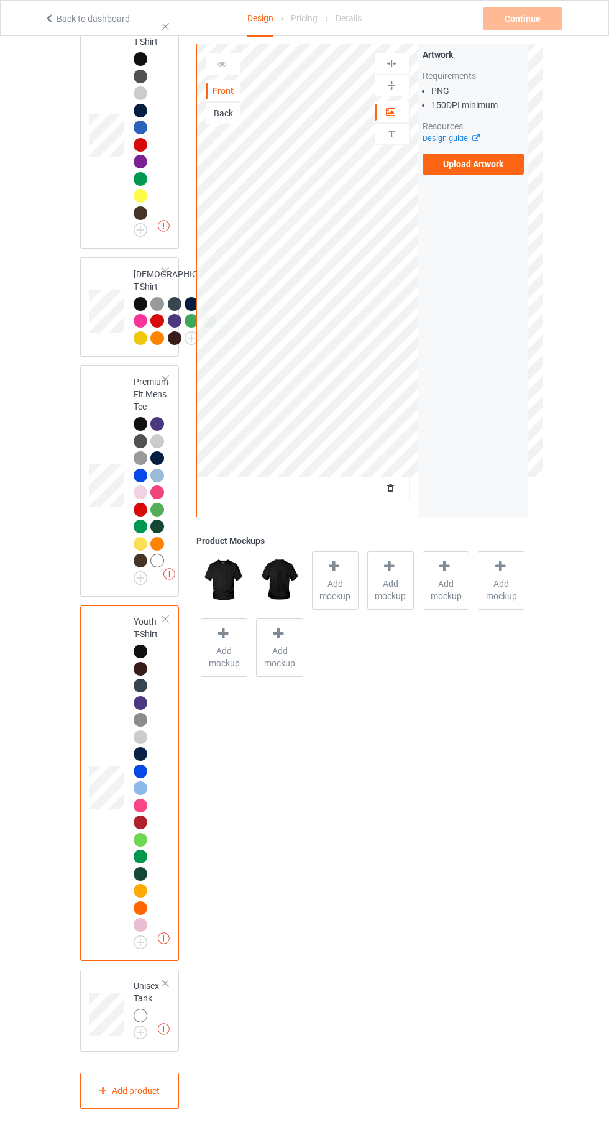
scroll to position [1319, 0]
click at [0, 0] on img at bounding box center [0, 0] width 0 height 0
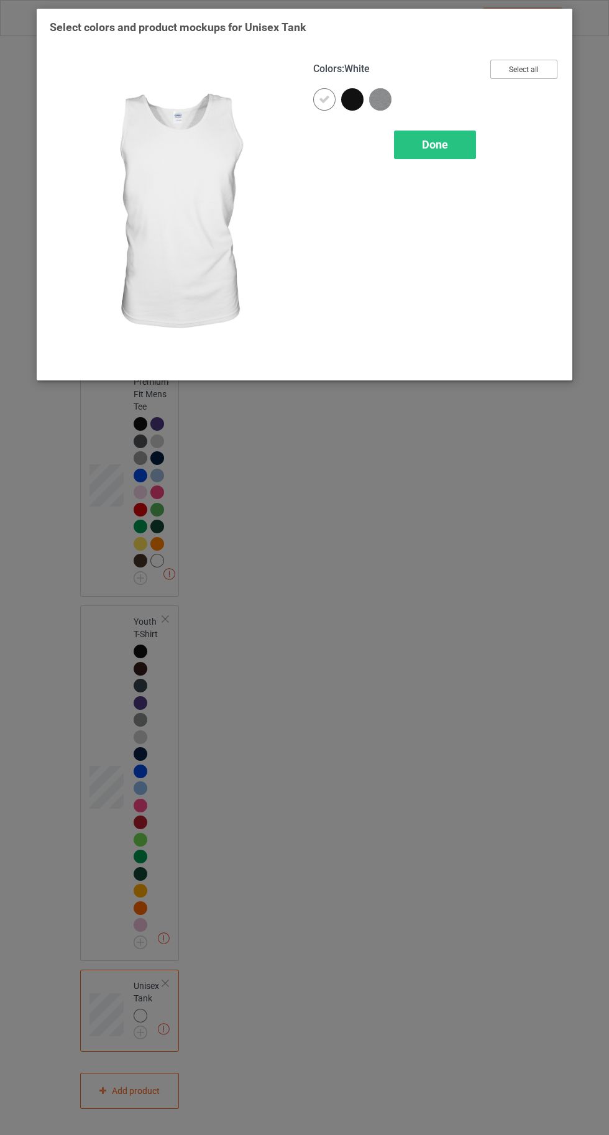
click at [531, 68] on button "Select all" at bounding box center [523, 69] width 67 height 19
click at [324, 99] on icon at bounding box center [324, 99] width 11 height 11
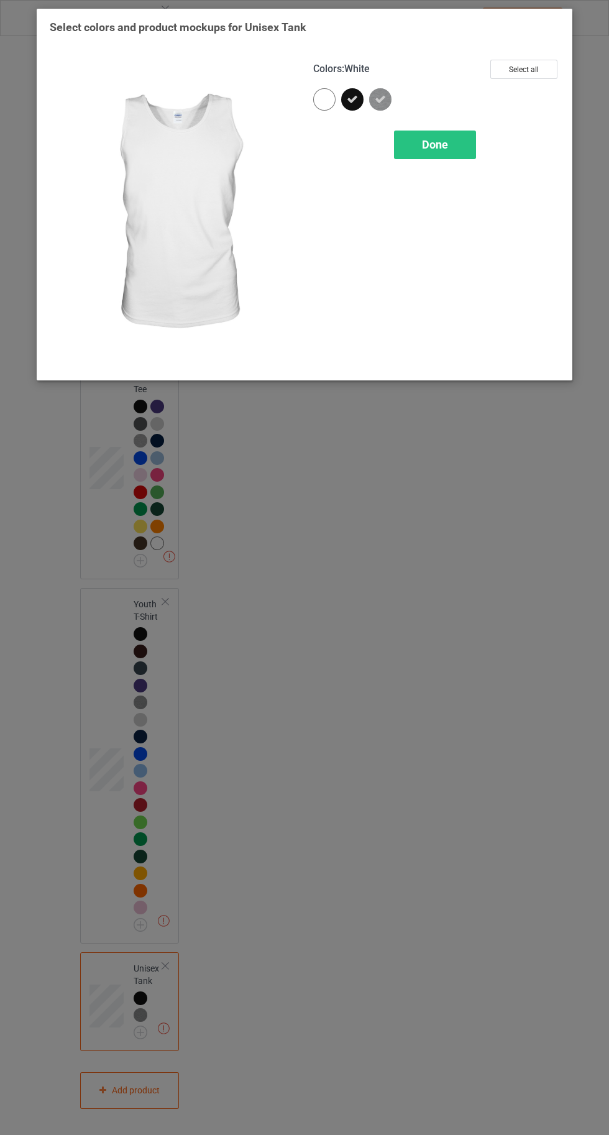
click at [454, 151] on div "Done" at bounding box center [435, 144] width 82 height 29
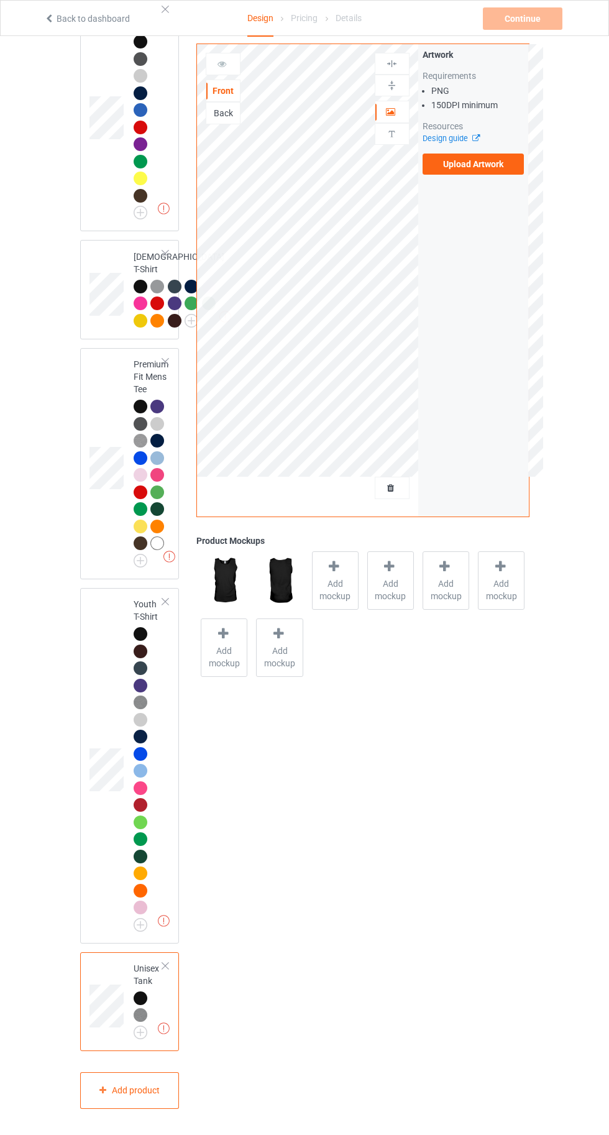
click at [484, 163] on label "Upload Artwork" at bounding box center [474, 163] width 102 height 21
click at [0, 0] on input "Upload Artwork" at bounding box center [0, 0] width 0 height 0
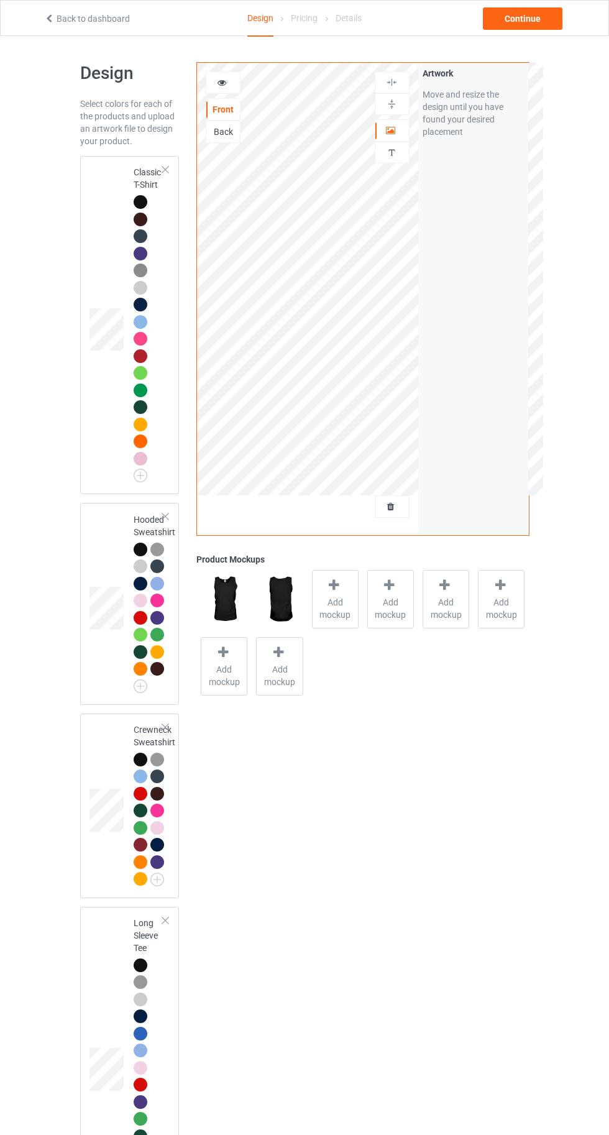
click at [135, 201] on div at bounding box center [141, 202] width 14 height 14
click at [325, 593] on div "Add mockup" at bounding box center [335, 599] width 47 height 58
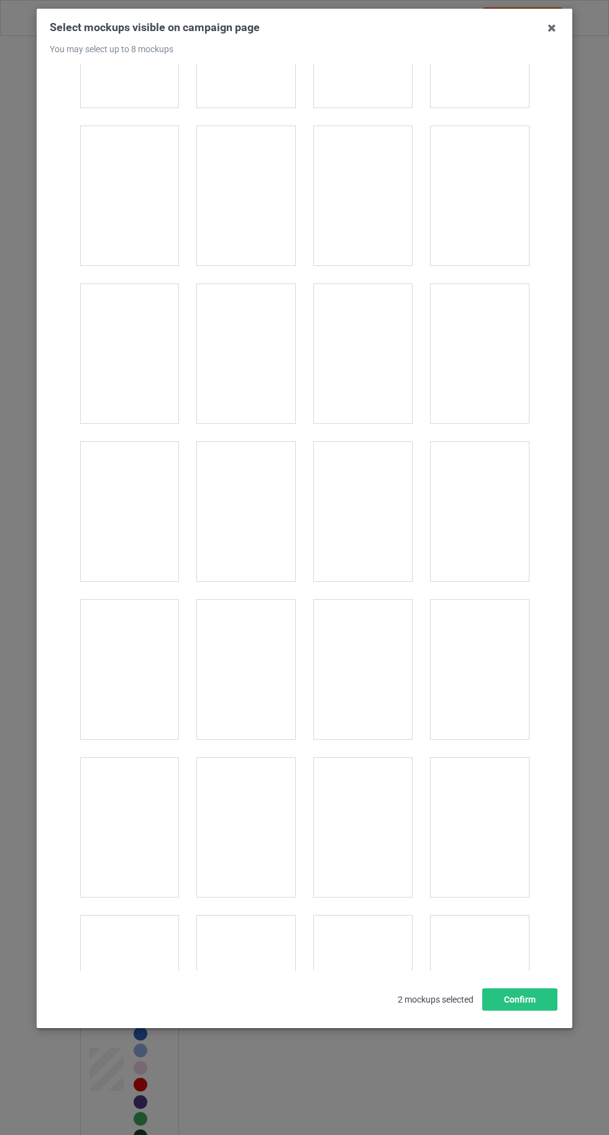
scroll to position [1532, 0]
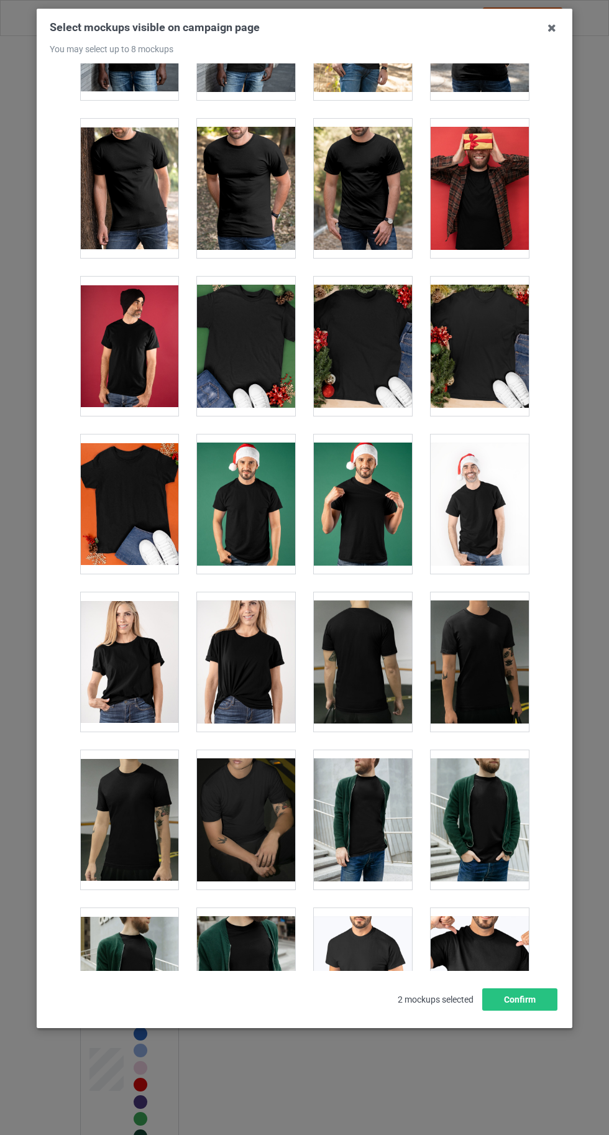
click at [263, 673] on div at bounding box center [246, 661] width 98 height 139
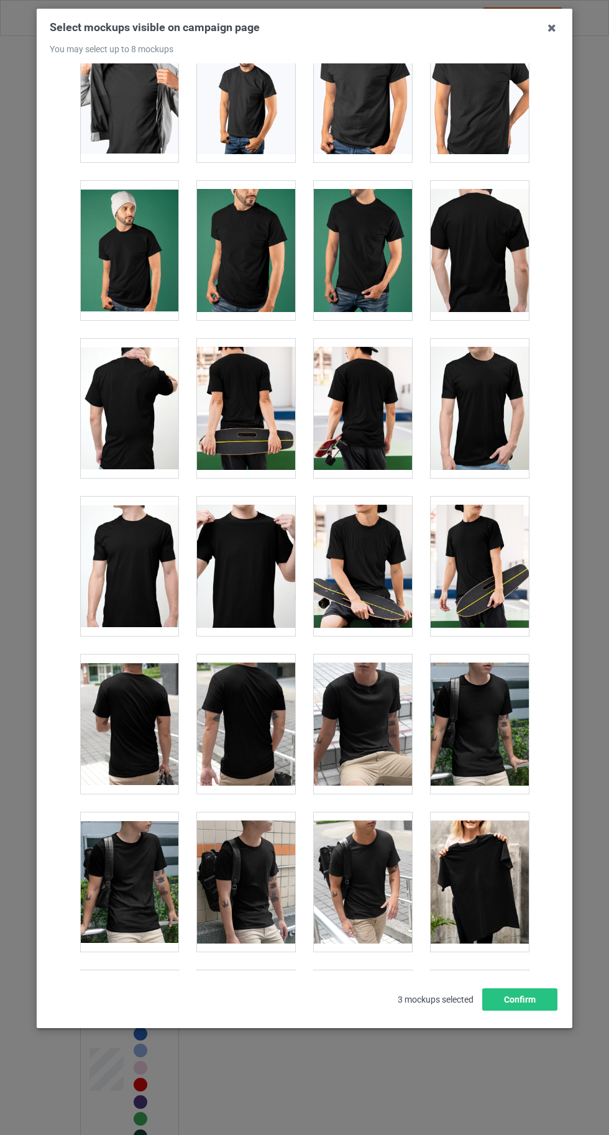
scroll to position [2591, 0]
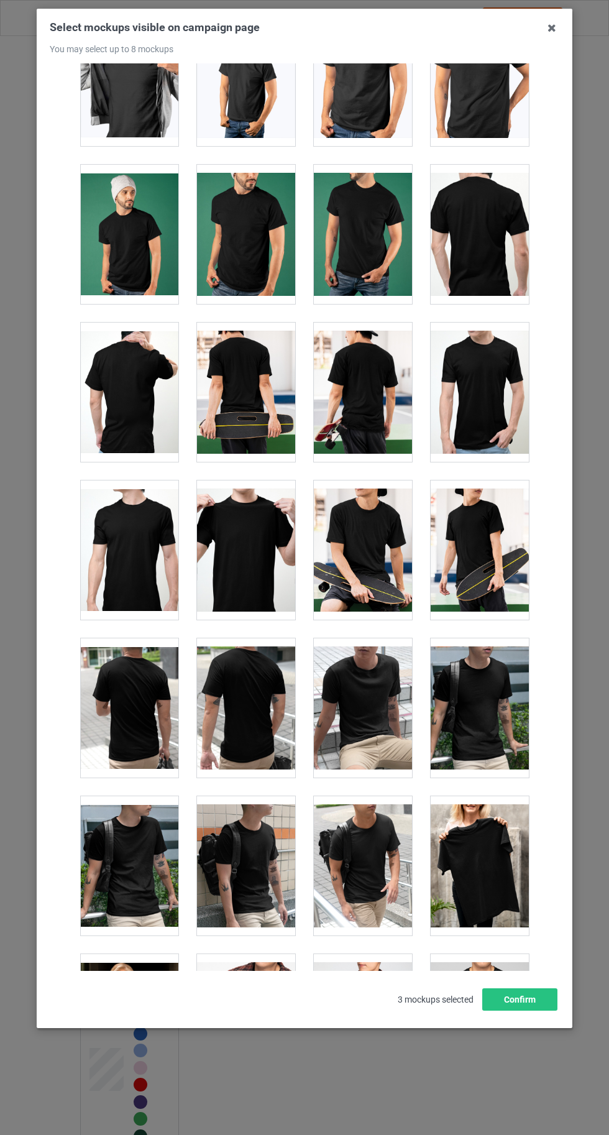
click at [368, 556] on div at bounding box center [363, 549] width 98 height 139
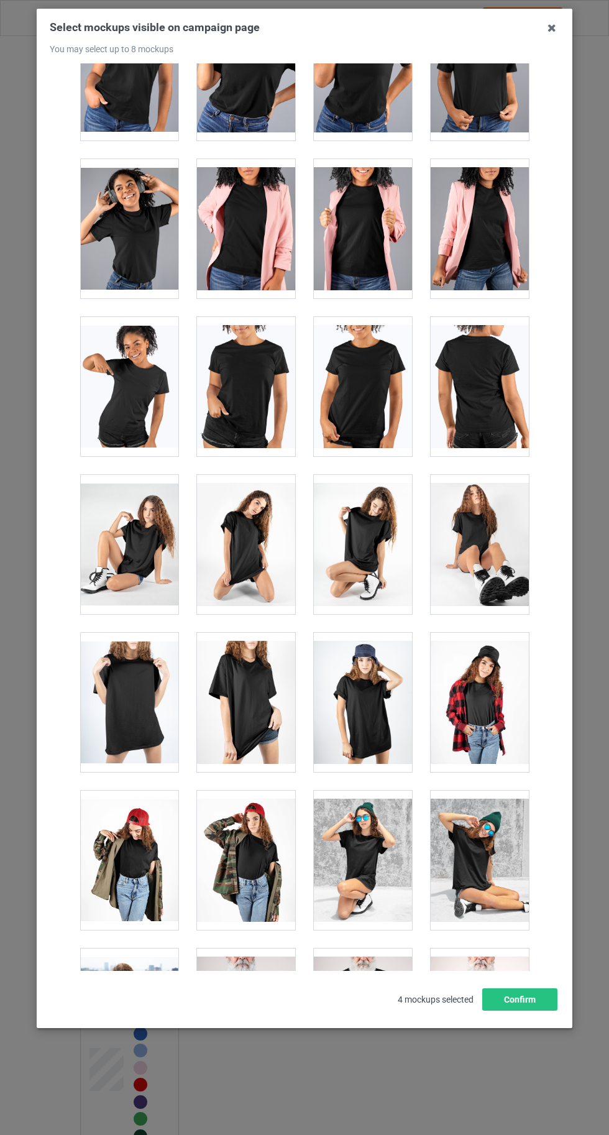
scroll to position [17135, 0]
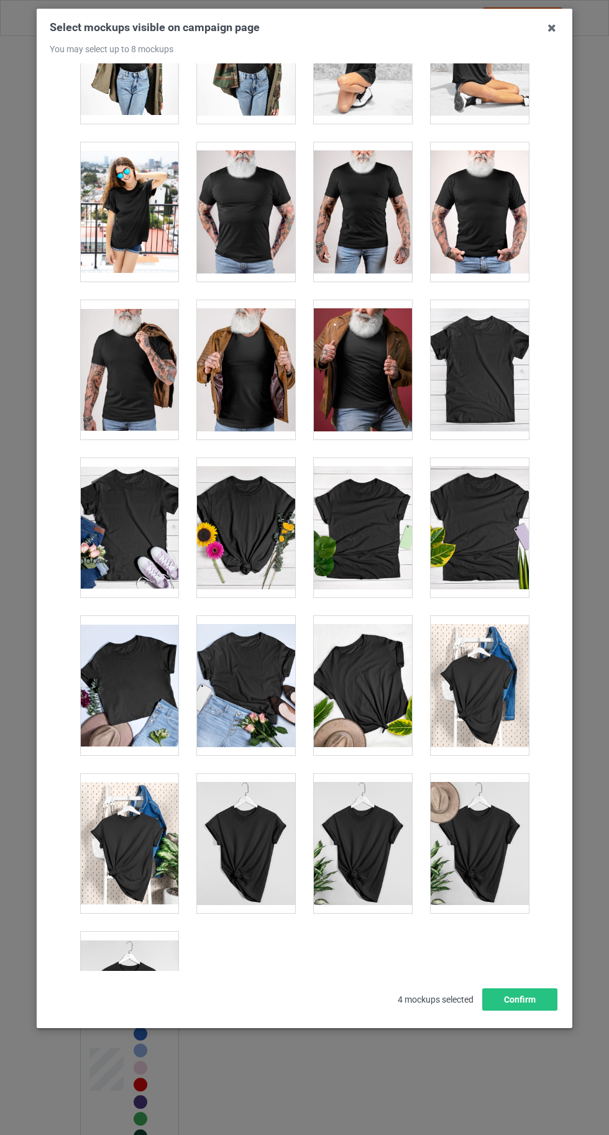
click at [265, 189] on div at bounding box center [246, 211] width 98 height 139
click at [140, 1013] on div at bounding box center [129, 1000] width 98 height 139
click at [540, 1010] on button "Confirm" at bounding box center [519, 999] width 75 height 22
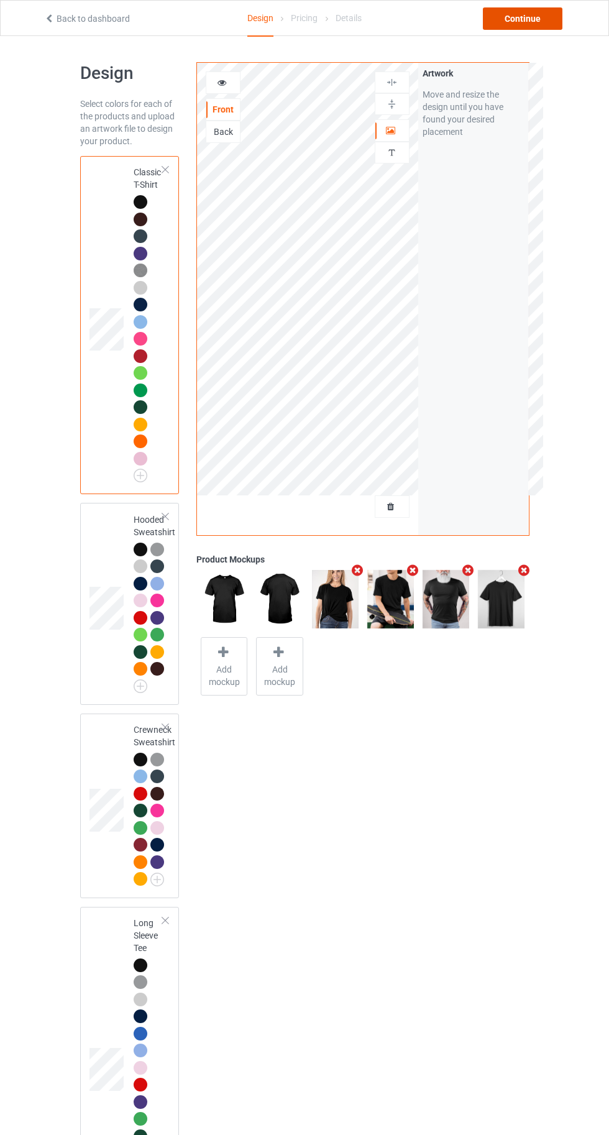
click at [528, 17] on div "Continue" at bounding box center [523, 18] width 80 height 22
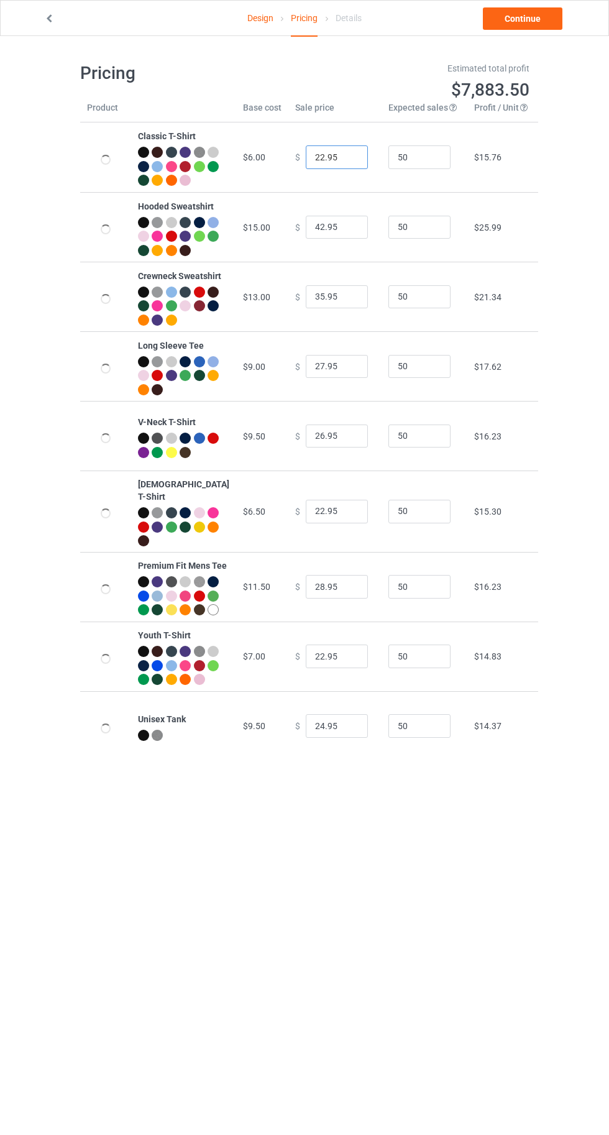
click at [309, 158] on input "22.95" at bounding box center [337, 157] width 62 height 24
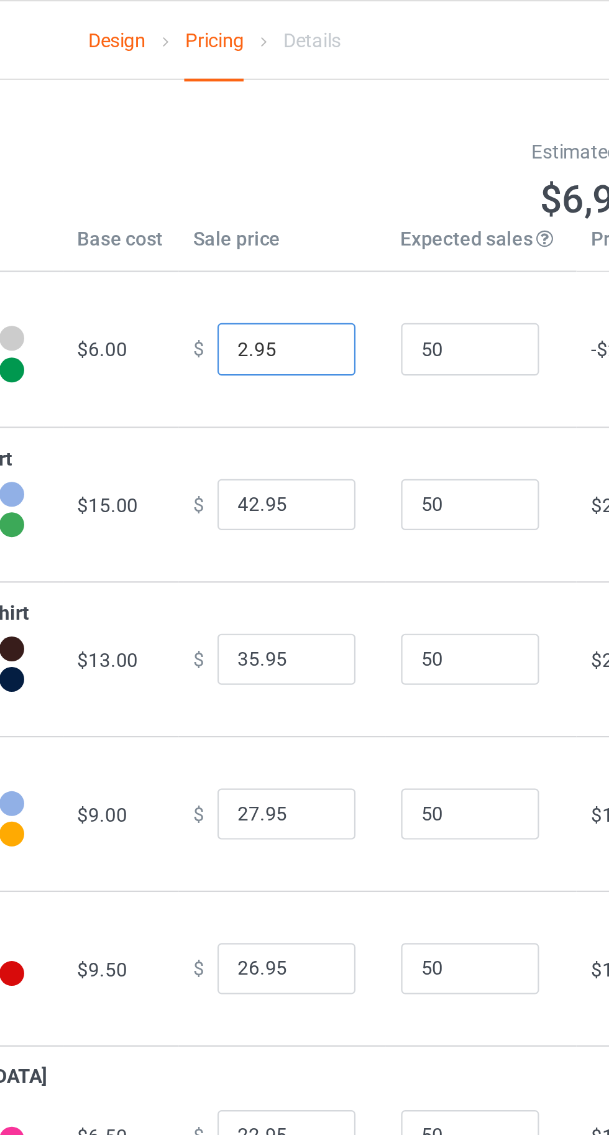
type input "20.95"
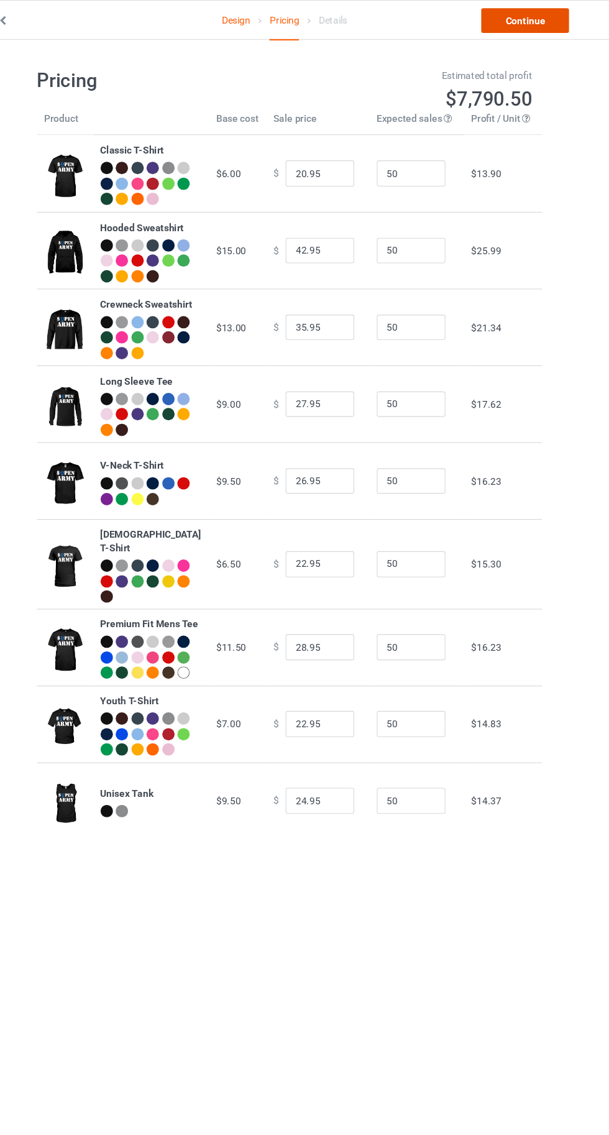
click at [537, 19] on link "Continue" at bounding box center [523, 18] width 80 height 22
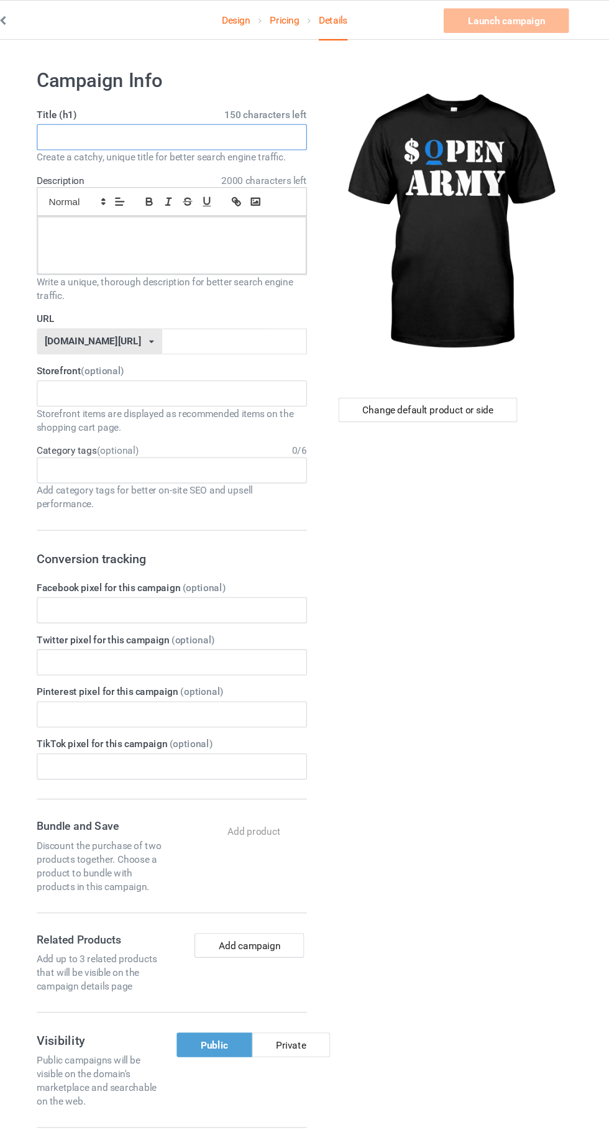
click at [177, 119] on input "text" at bounding box center [202, 124] width 245 height 24
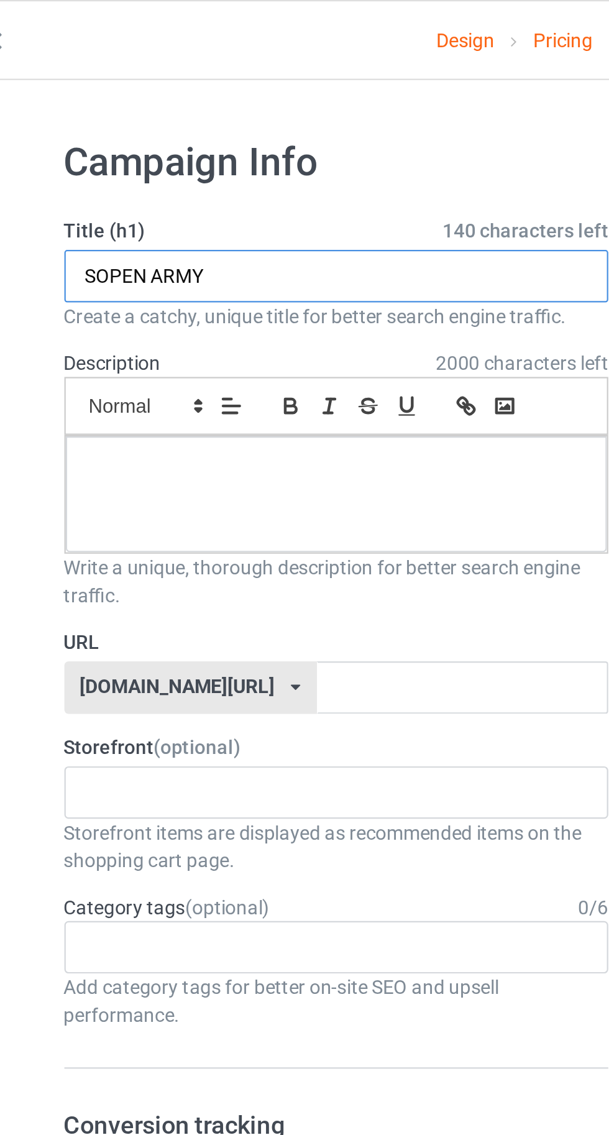
type input "SOPEN ARMY"
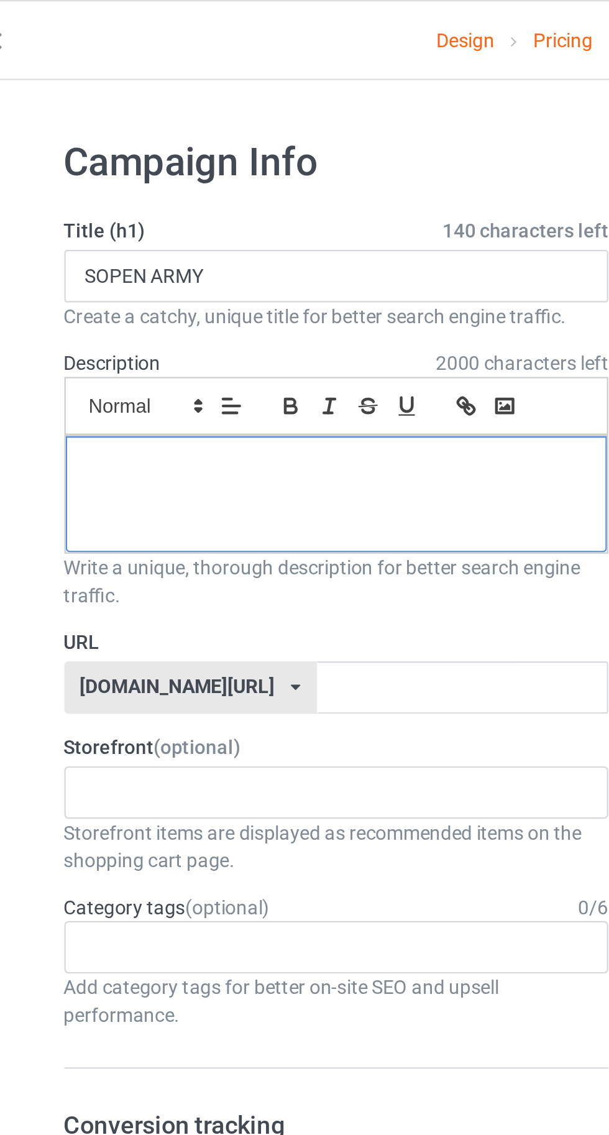
click at [121, 222] on div at bounding box center [203, 222] width 244 height 52
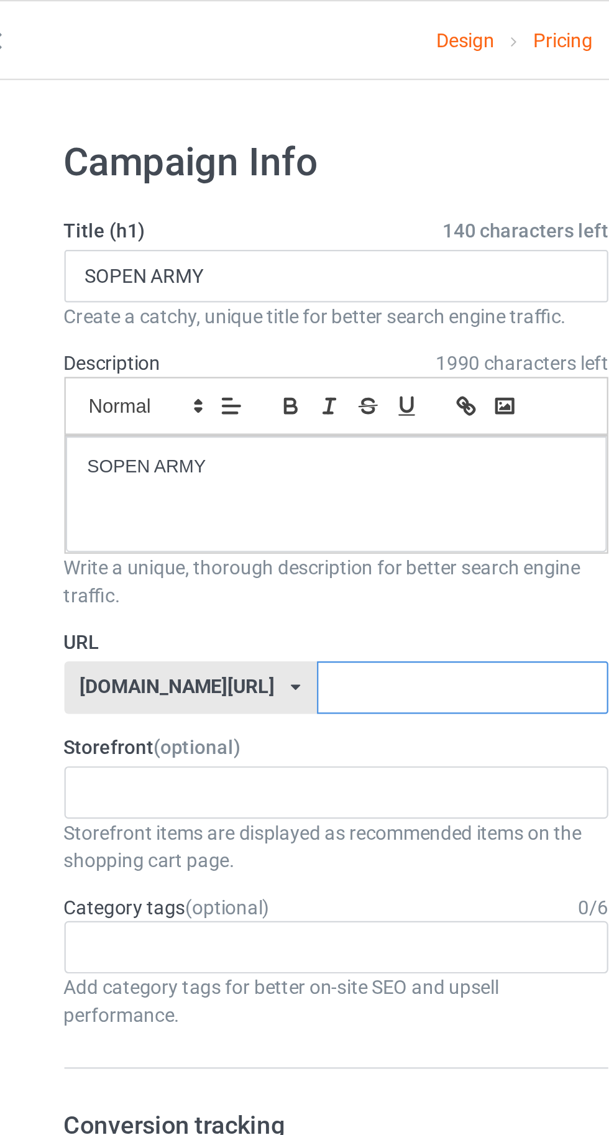
click at [281, 309] on input "text" at bounding box center [259, 310] width 131 height 24
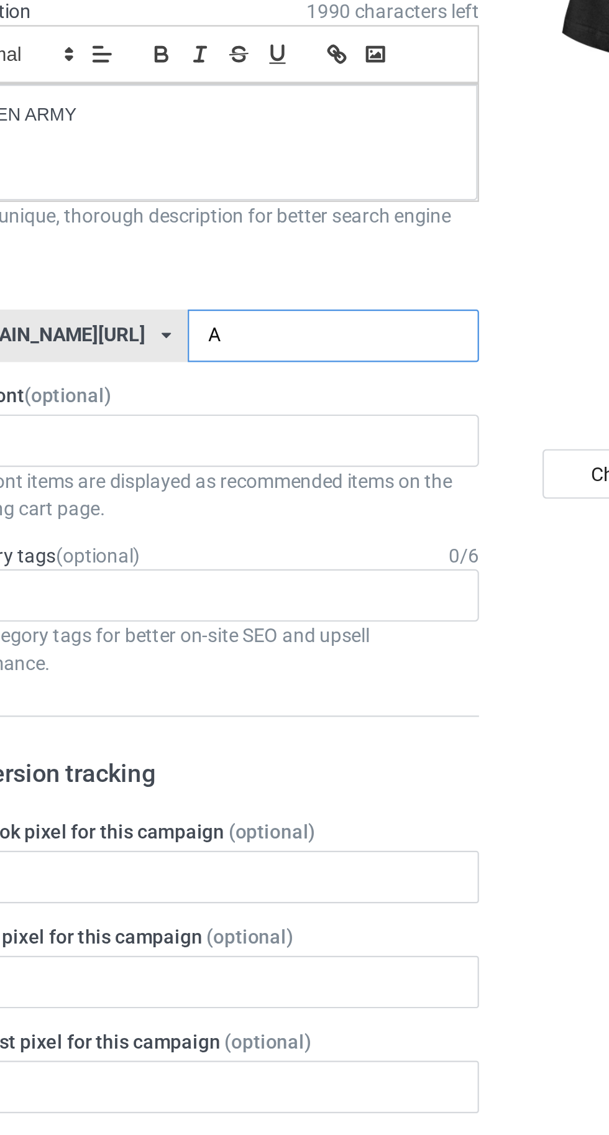
type input "Ar"
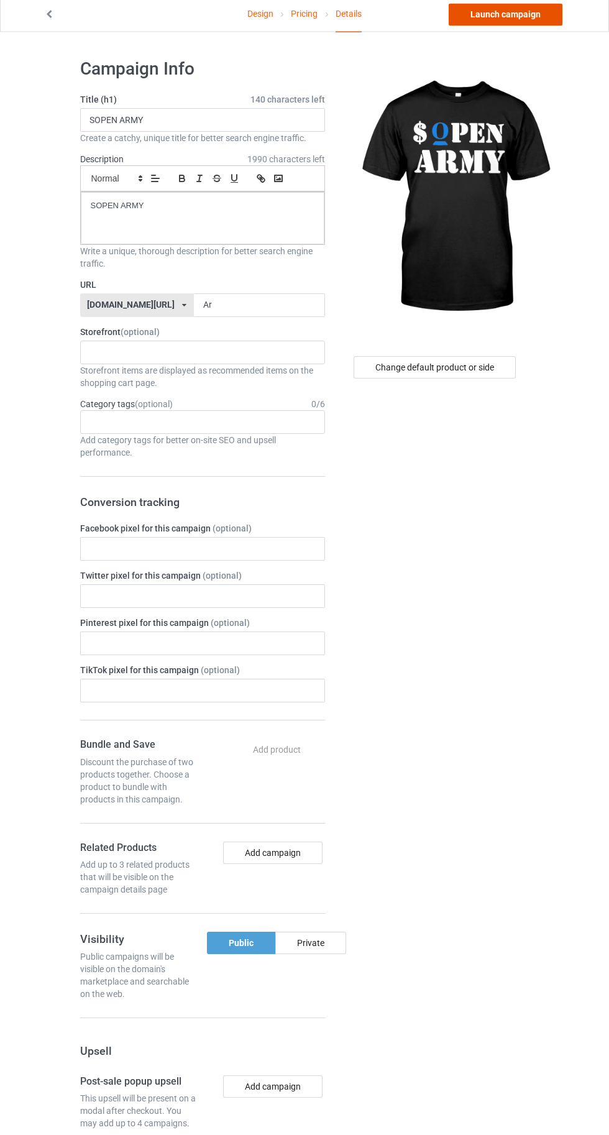
click at [486, 18] on link "Launch campaign" at bounding box center [506, 18] width 114 height 22
